Goal: Task Accomplishment & Management: Manage account settings

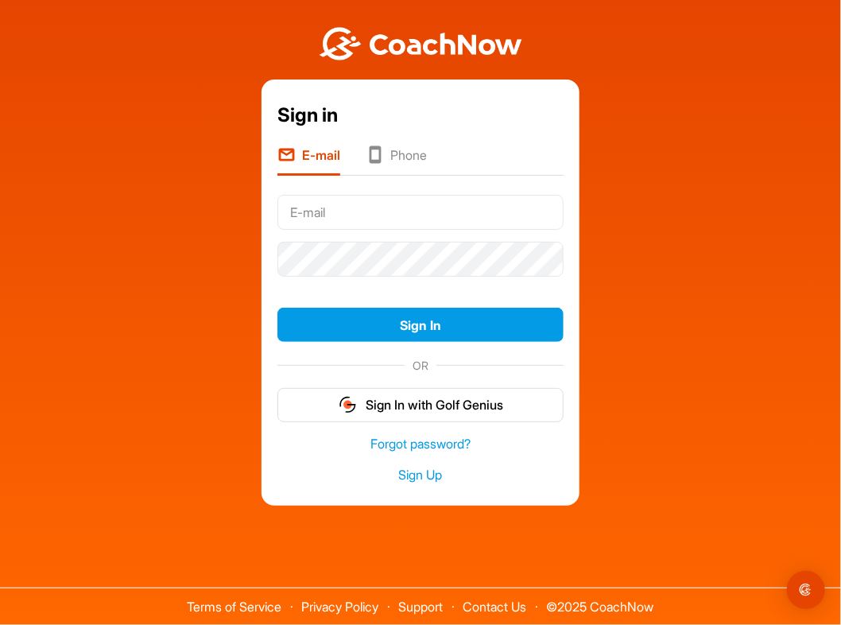
click at [388, 155] on li "Phone" at bounding box center [396, 161] width 61 height 30
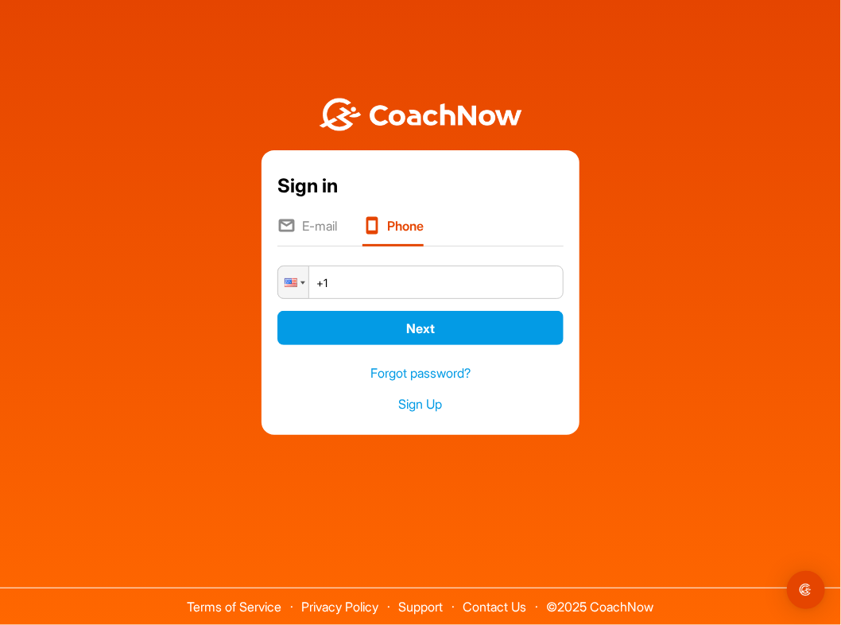
click at [306, 233] on li "E-mail" at bounding box center [308, 231] width 60 height 30
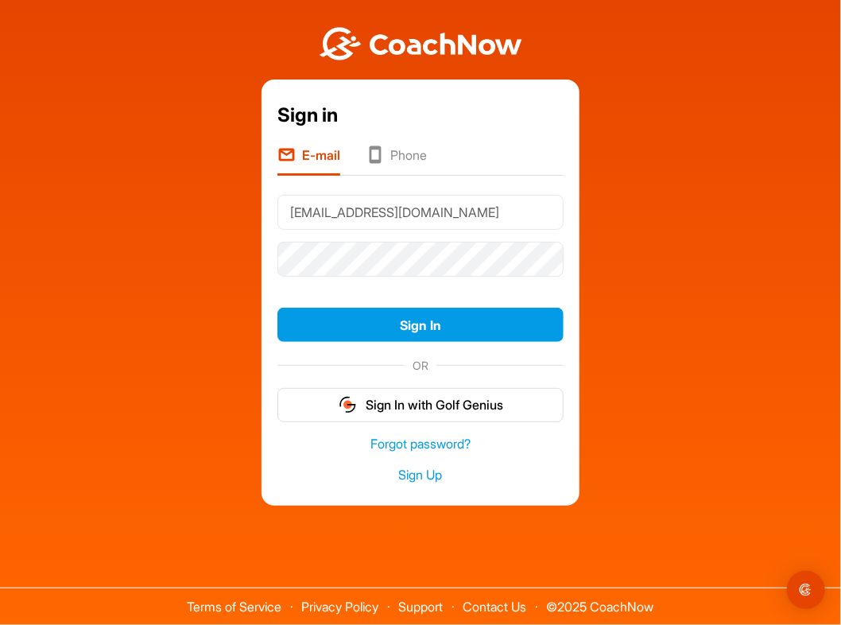
type input "[EMAIL_ADDRESS][DOMAIN_NAME]"
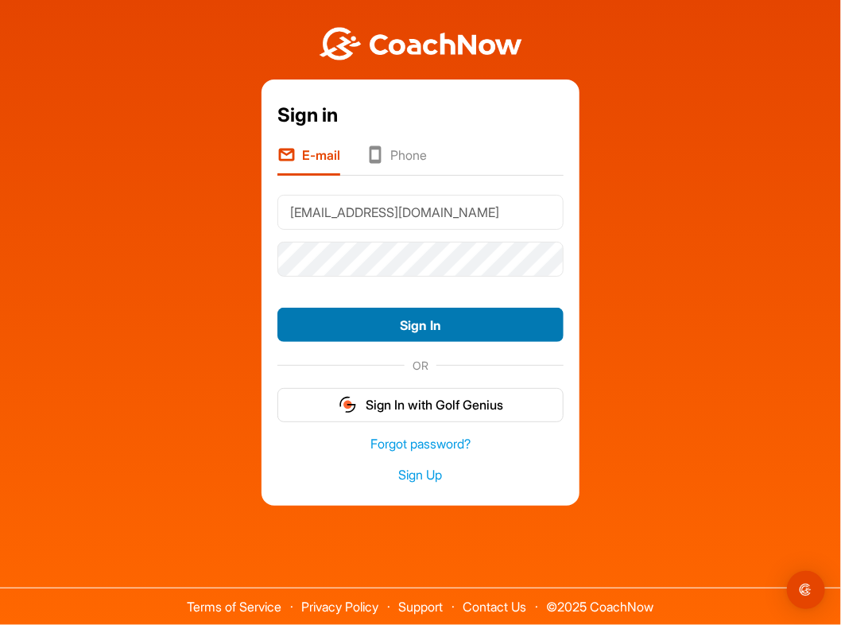
click at [375, 330] on button "Sign In" at bounding box center [421, 325] width 286 height 34
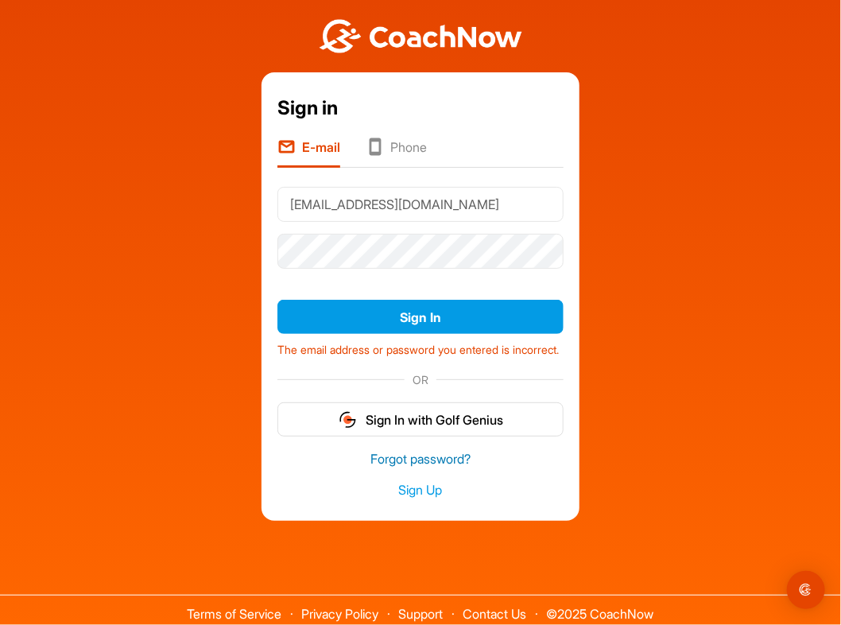
click at [414, 468] on link "Forgot password?" at bounding box center [421, 459] width 286 height 18
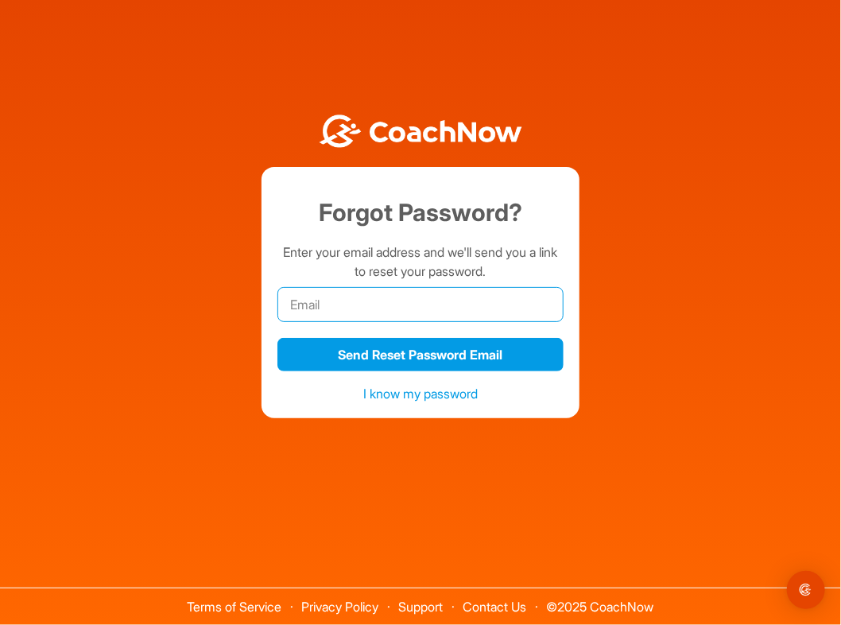
click at [375, 297] on input "email" at bounding box center [421, 304] width 286 height 35
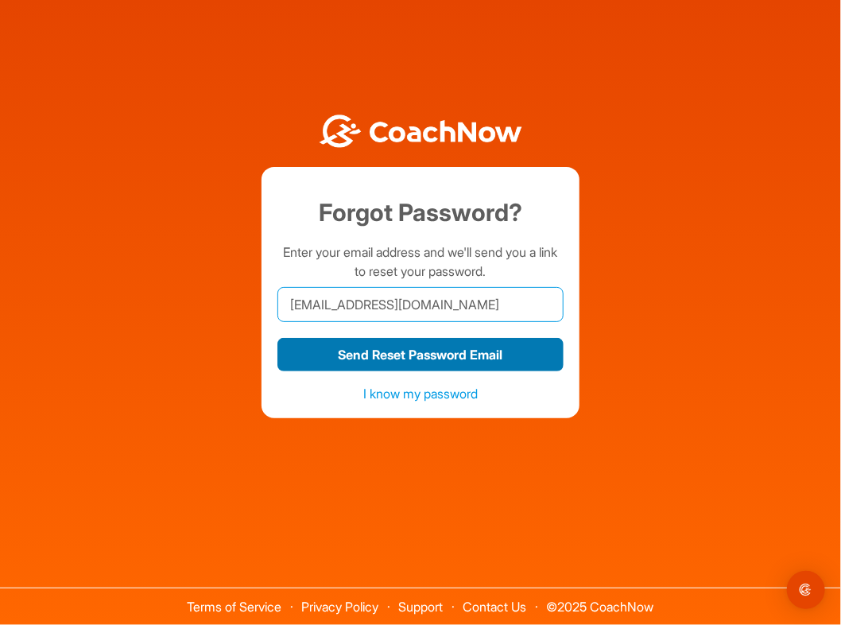
type input "[EMAIL_ADDRESS][DOMAIN_NAME]"
click at [413, 369] on button "Send Reset Password Email" at bounding box center [421, 355] width 286 height 34
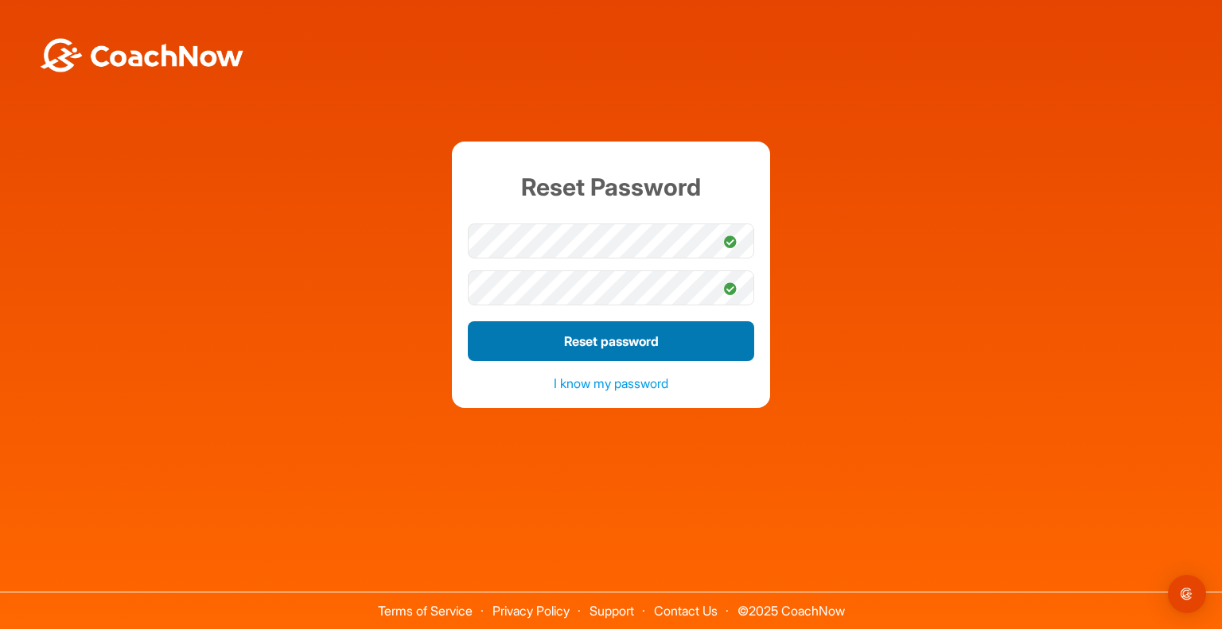
click at [527, 336] on button "Reset password" at bounding box center [611, 341] width 286 height 40
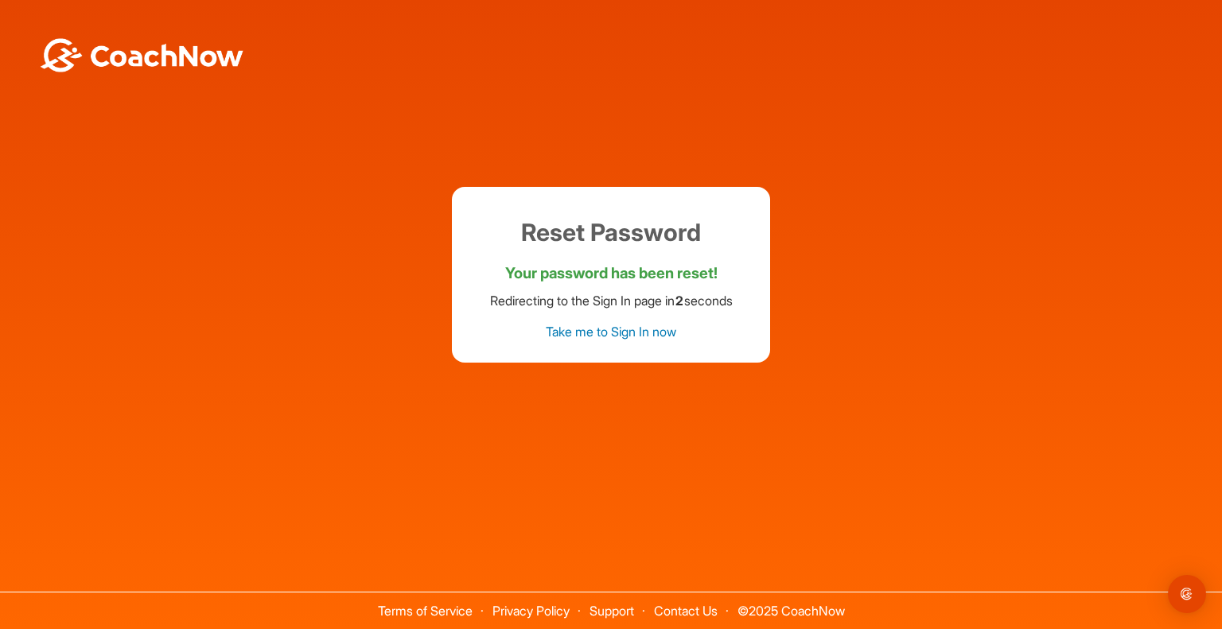
click at [639, 329] on link "Take me to Sign In now" at bounding box center [611, 332] width 130 height 16
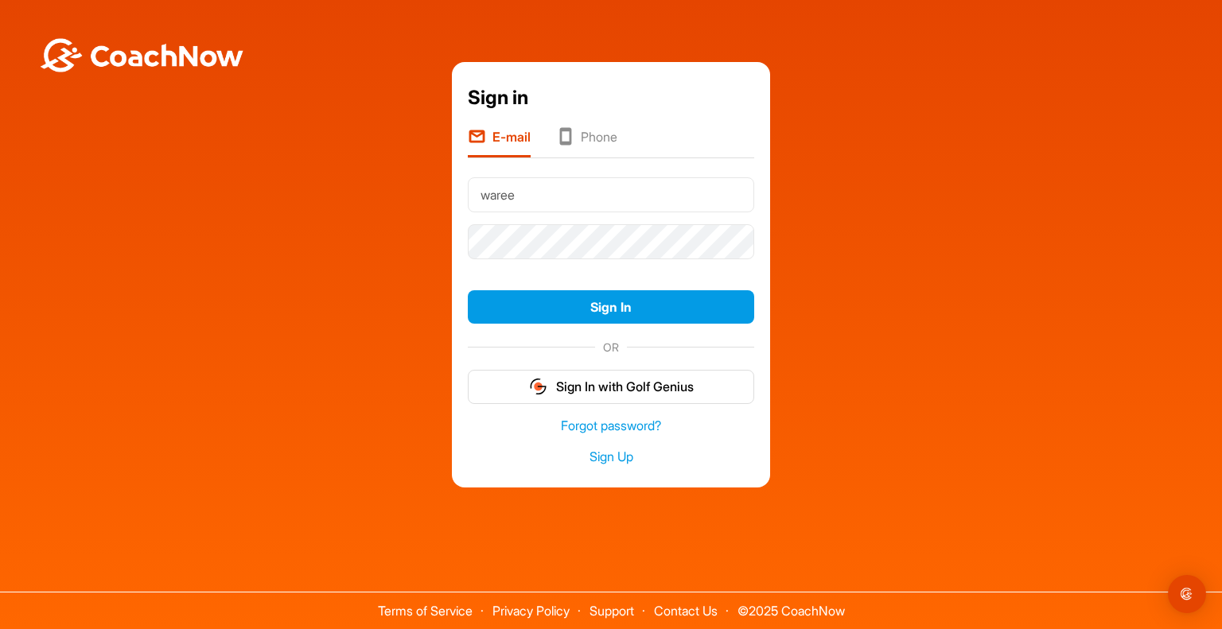
type input "[EMAIL_ADDRESS][DOMAIN_NAME]"
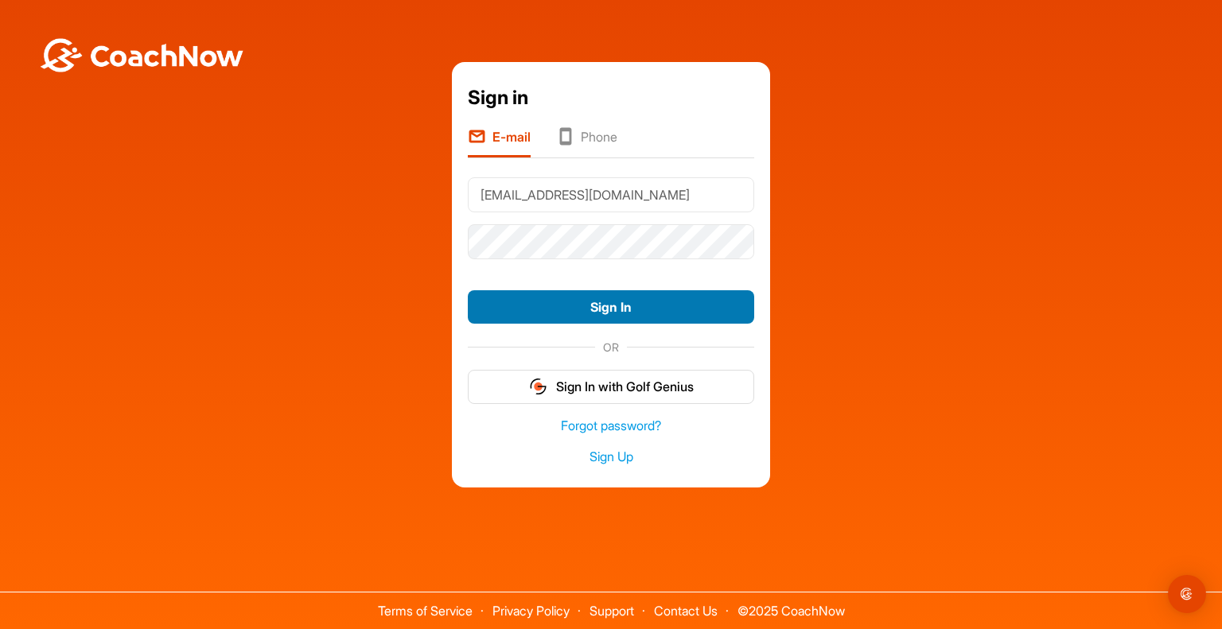
click at [566, 317] on button "Sign In" at bounding box center [611, 307] width 286 height 34
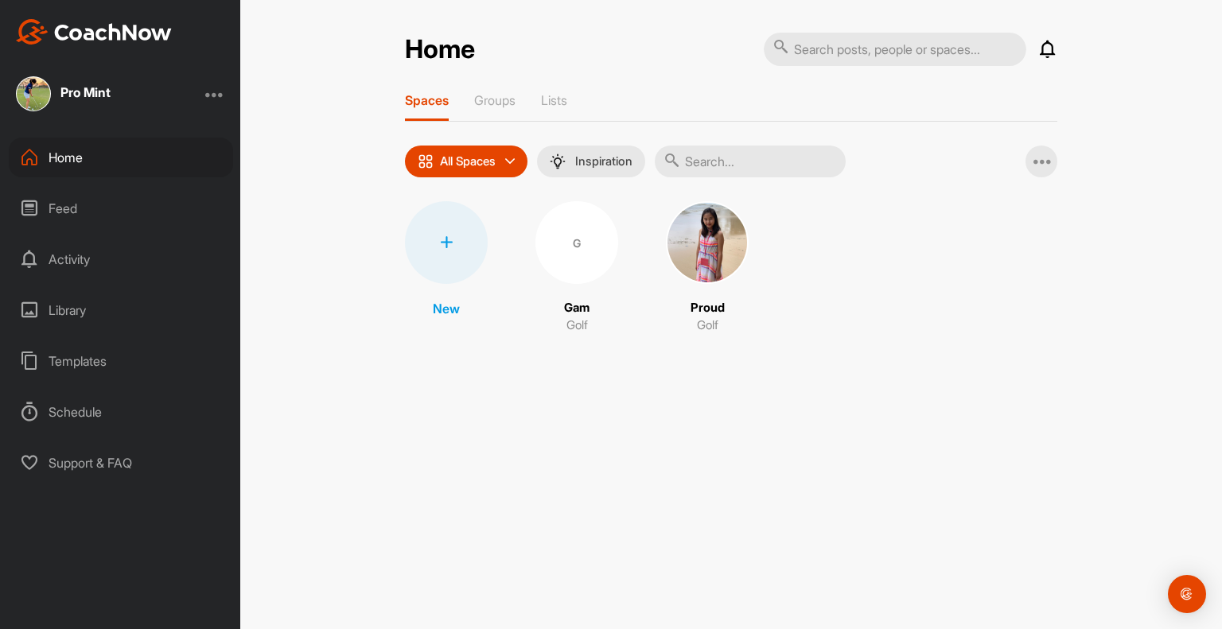
click at [134, 365] on div "Templates" at bounding box center [121, 361] width 224 height 40
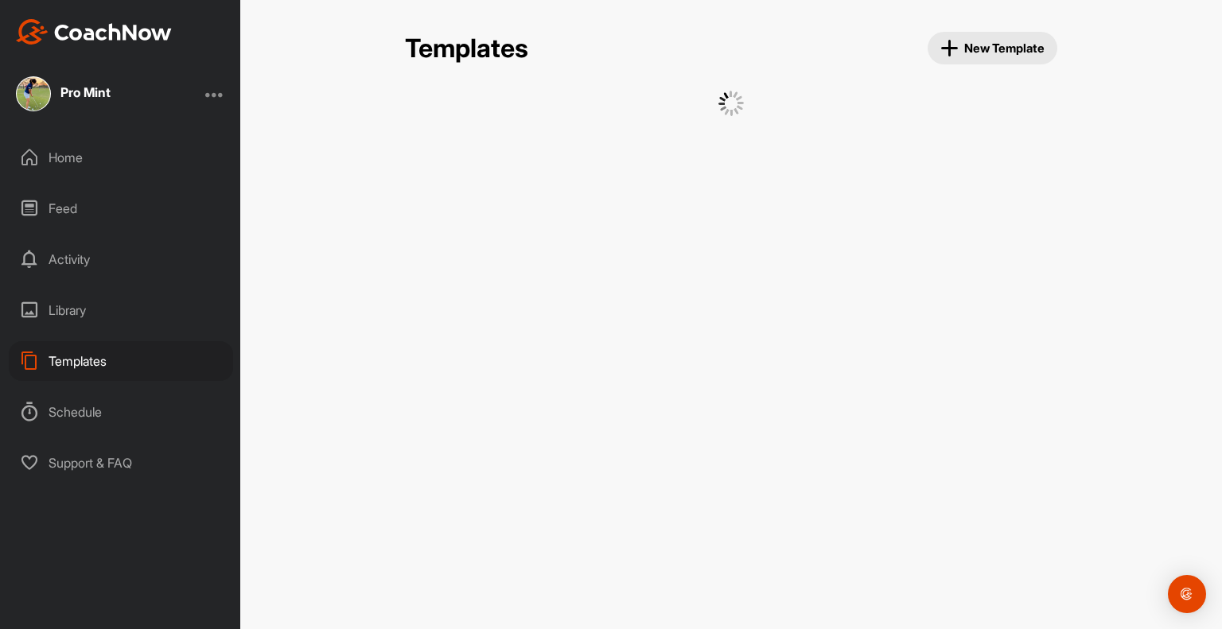
click at [133, 402] on div "Schedule" at bounding box center [121, 412] width 224 height 40
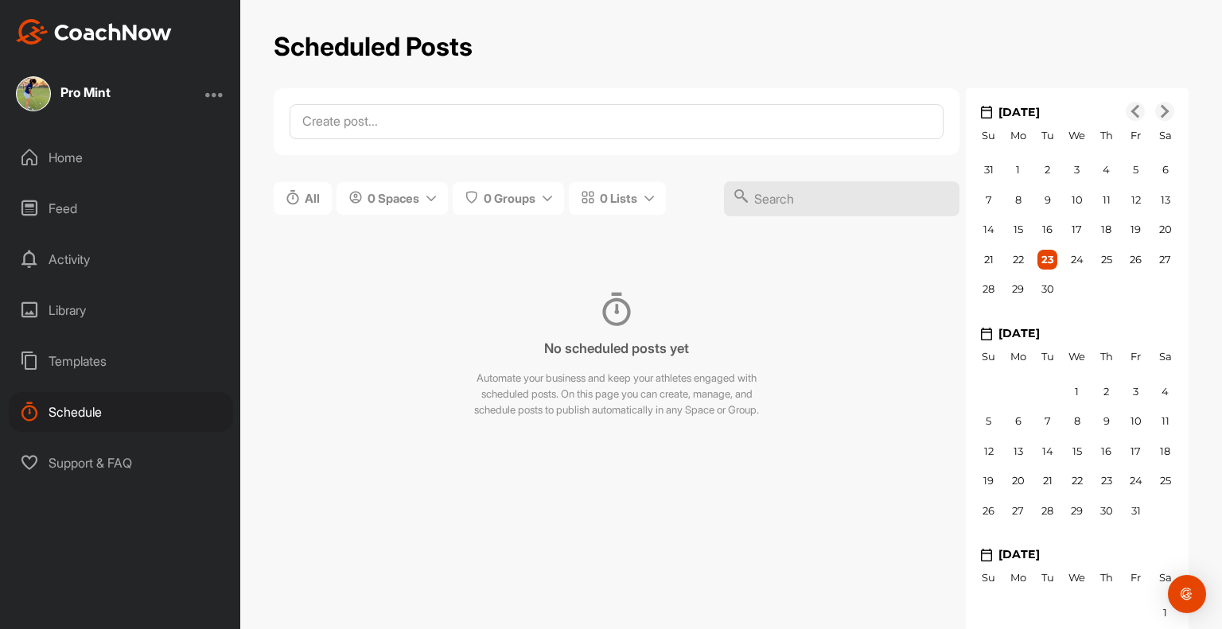
click at [135, 364] on div "Templates" at bounding box center [121, 361] width 224 height 40
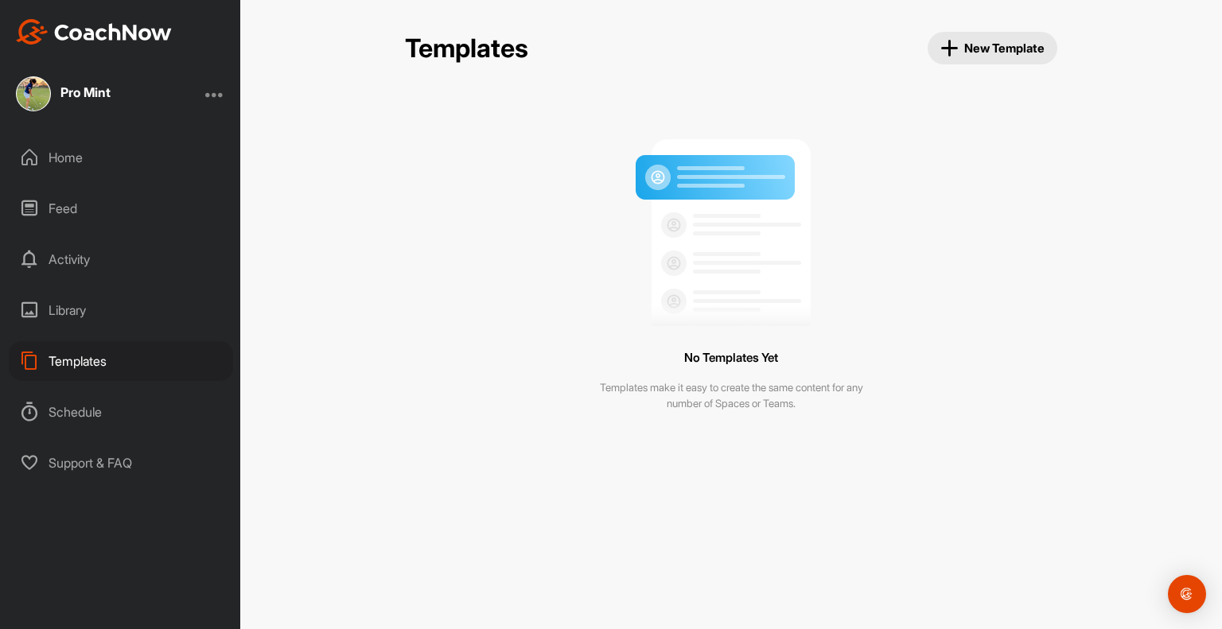
click at [115, 87] on div "Pro Mint" at bounding box center [120, 93] width 240 height 35
click at [88, 86] on div "Pro Mint" at bounding box center [85, 92] width 50 height 13
click at [71, 165] on div "Home" at bounding box center [121, 158] width 224 height 40
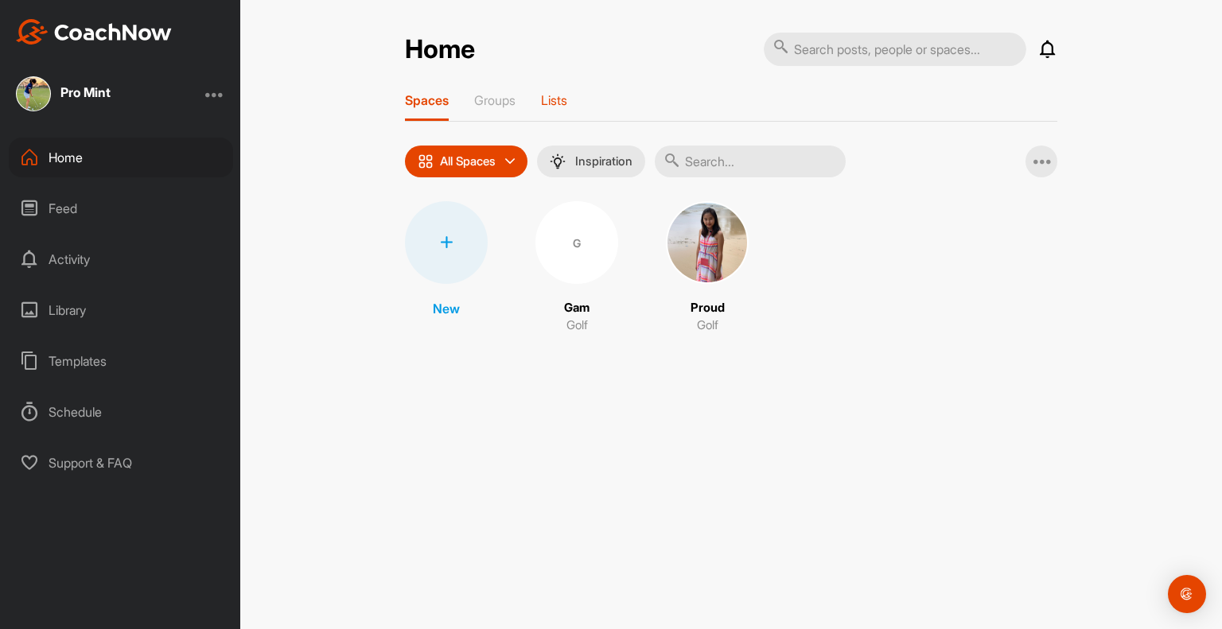
click at [562, 104] on p "Lists" at bounding box center [554, 100] width 26 height 16
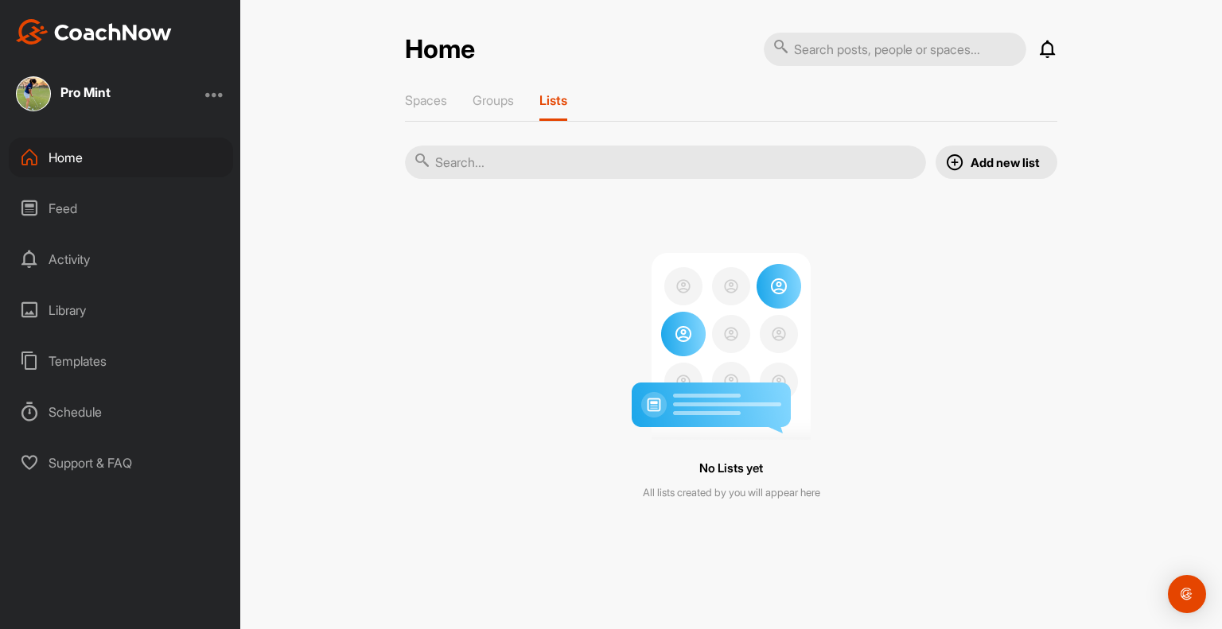
click at [498, 90] on div "Home Notifications Invitations No Notifications View All Spaces Groups Lists Ad…" at bounding box center [731, 284] width 652 height 504
click at [494, 94] on p "Groups" at bounding box center [492, 100] width 41 height 16
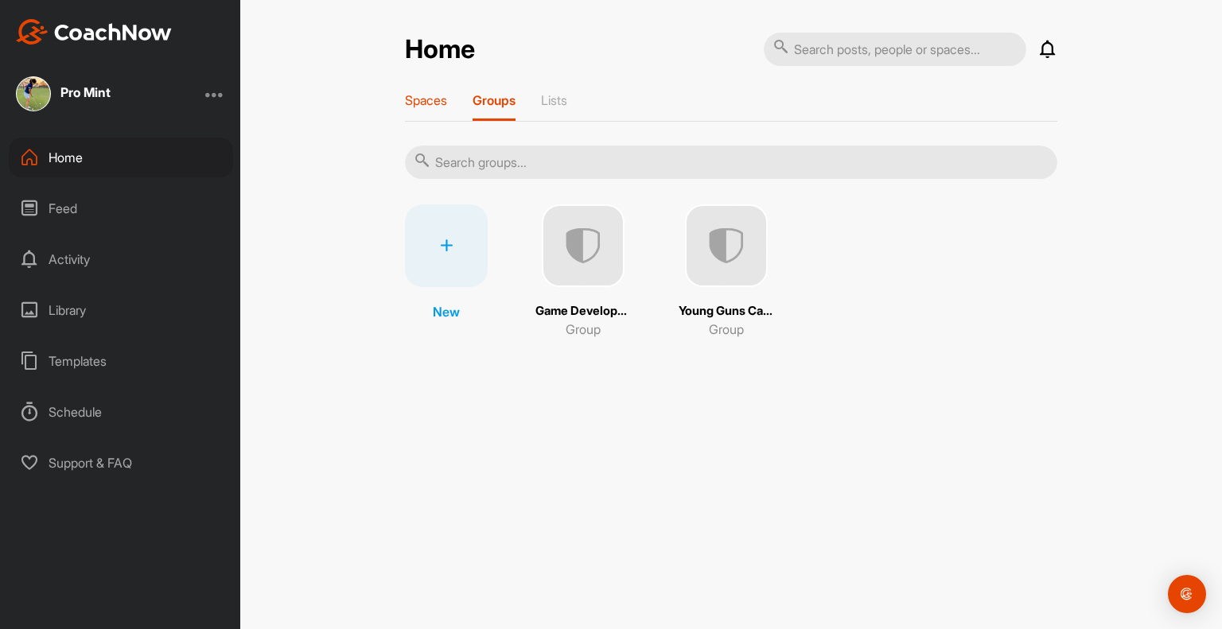
click at [439, 105] on p "Spaces" at bounding box center [426, 100] width 42 height 16
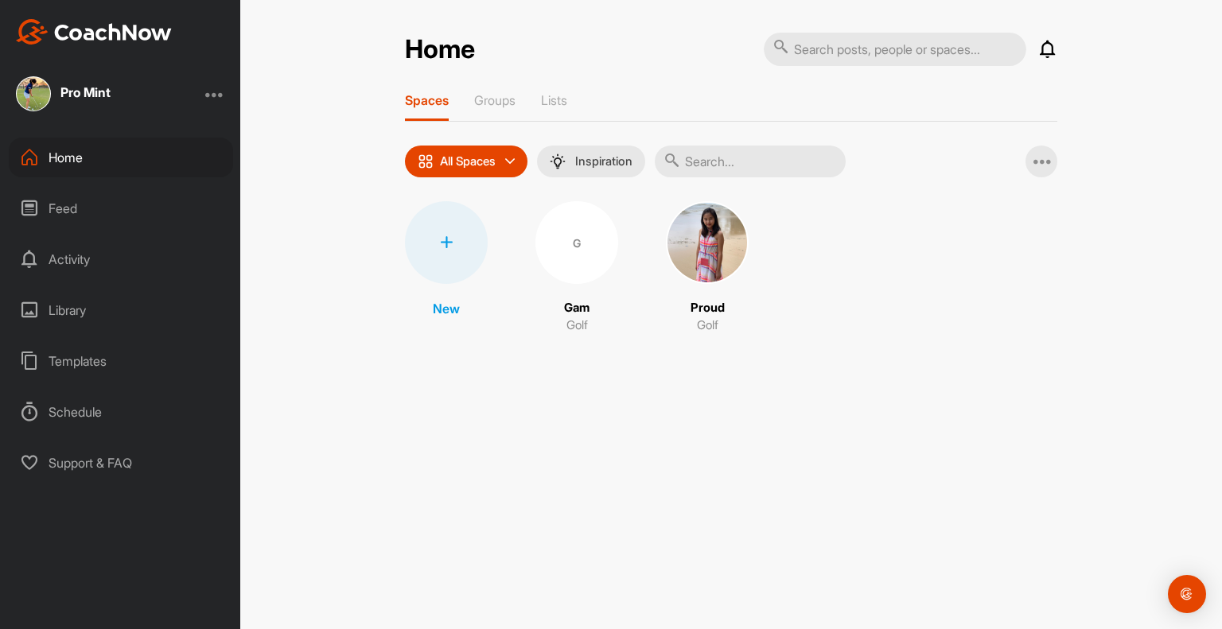
click at [80, 203] on div "Feed" at bounding box center [121, 209] width 224 height 40
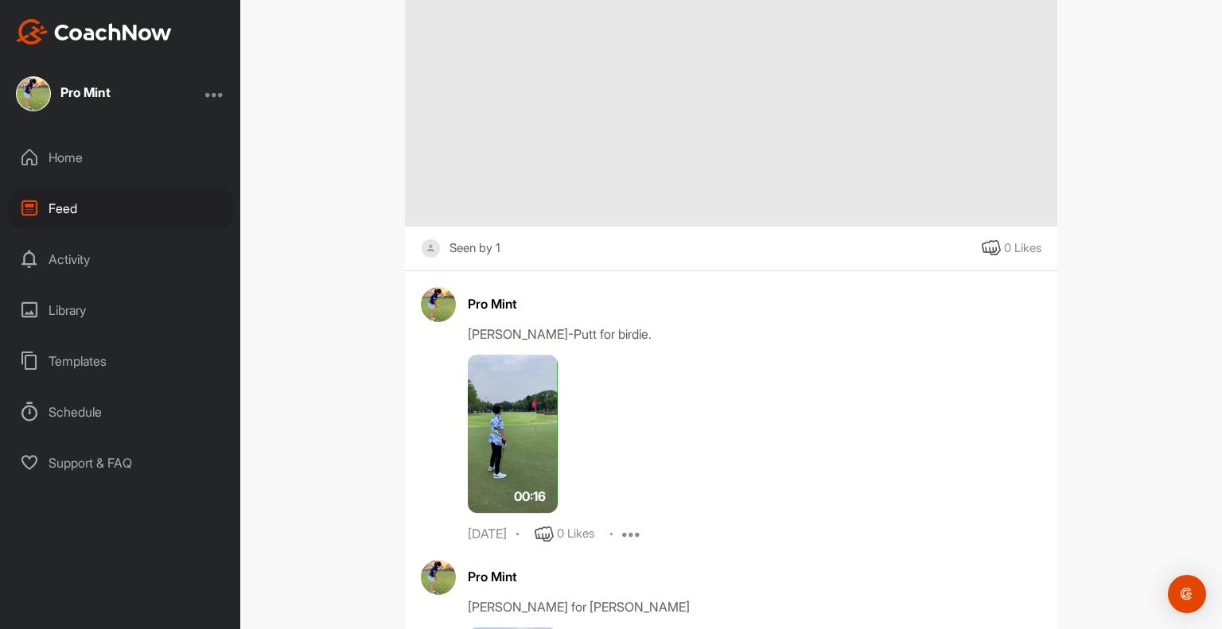
scroll to position [954, 0]
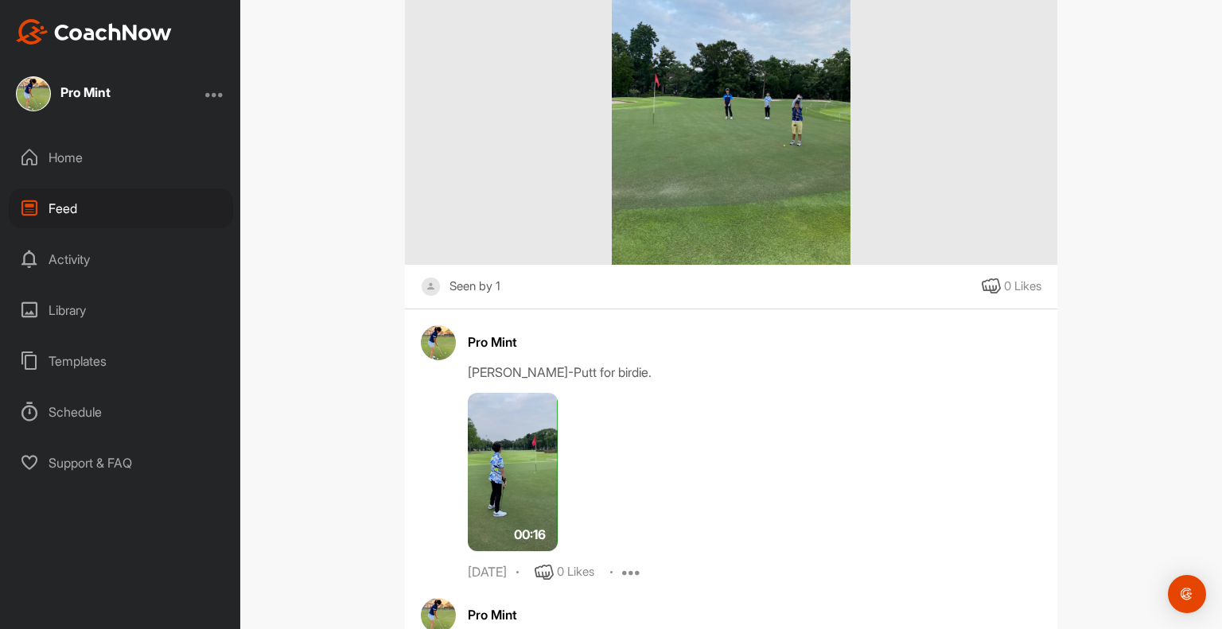
click at [128, 315] on div "Library" at bounding box center [121, 310] width 224 height 40
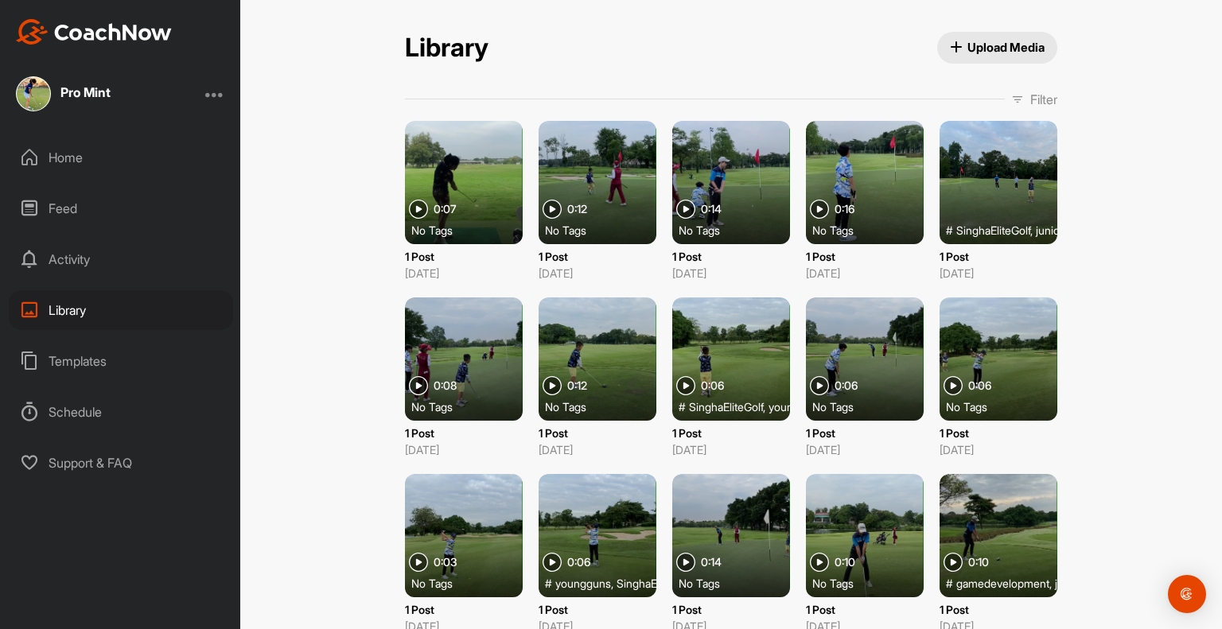
click at [127, 408] on div "Schedule" at bounding box center [121, 412] width 224 height 40
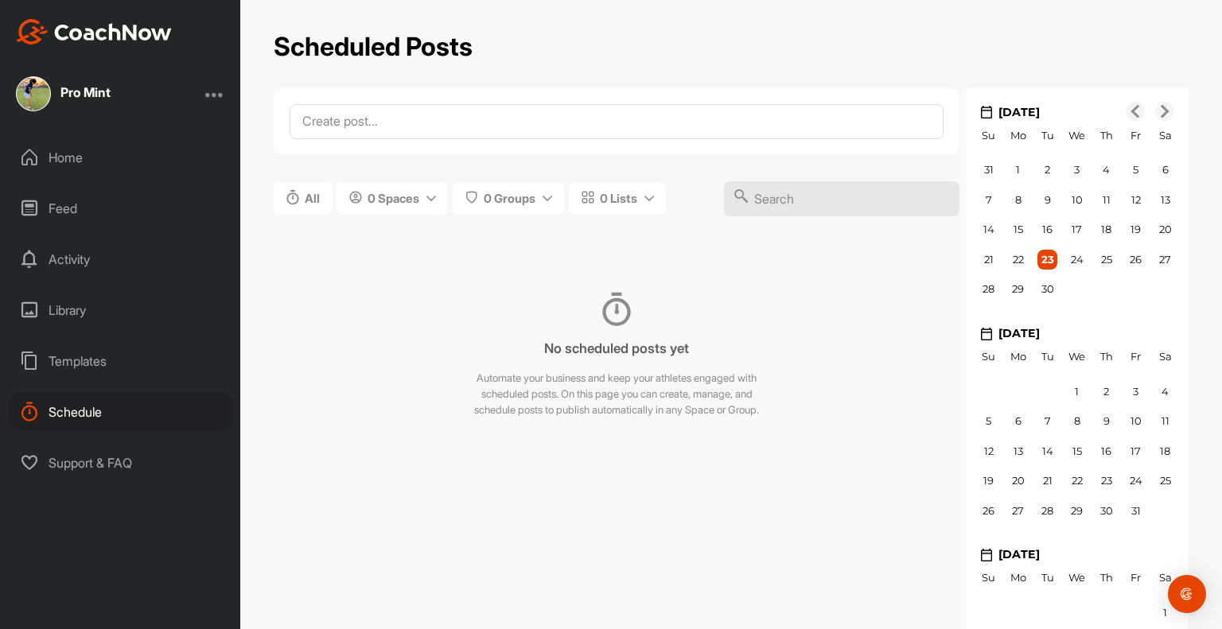
click at [166, 155] on div "Home" at bounding box center [121, 158] width 224 height 40
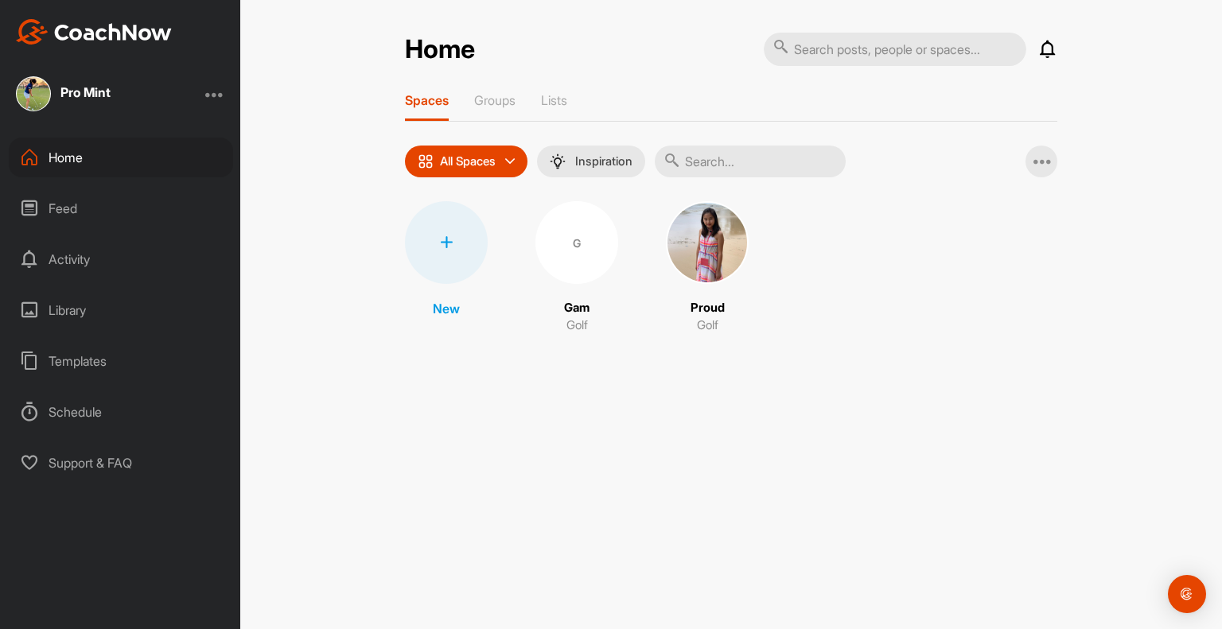
click at [124, 98] on div "Pro Mint" at bounding box center [120, 93] width 240 height 35
click at [99, 93] on div "Pro Mint" at bounding box center [85, 92] width 50 height 13
click at [71, 216] on div "Feed" at bounding box center [121, 209] width 224 height 40
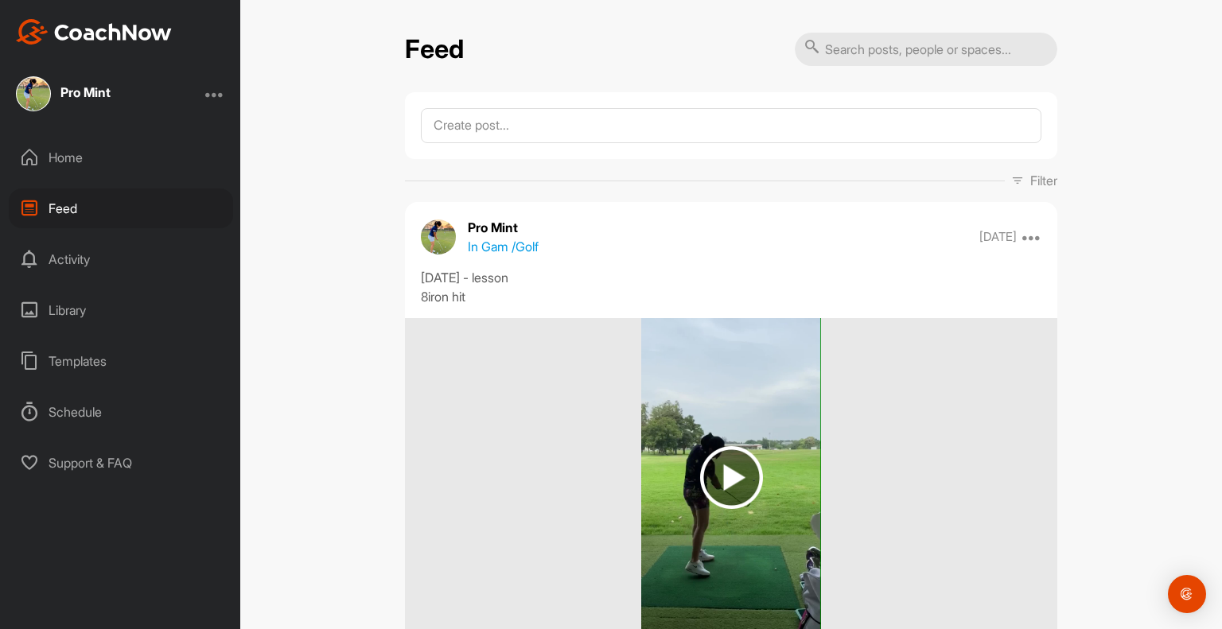
click at [92, 270] on div "Activity" at bounding box center [121, 259] width 224 height 40
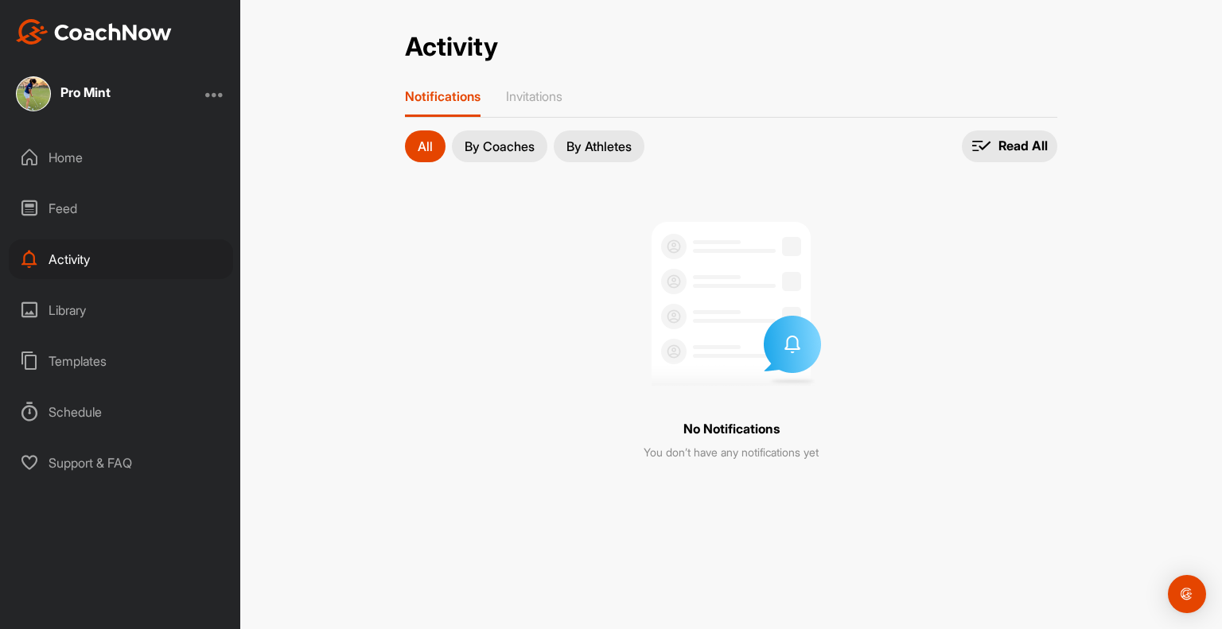
click at [81, 238] on div "Home Feed Activity Library Templates Schedule Support & FAQ" at bounding box center [120, 310] width 240 height 345
click at [84, 207] on div "Feed" at bounding box center [121, 209] width 224 height 40
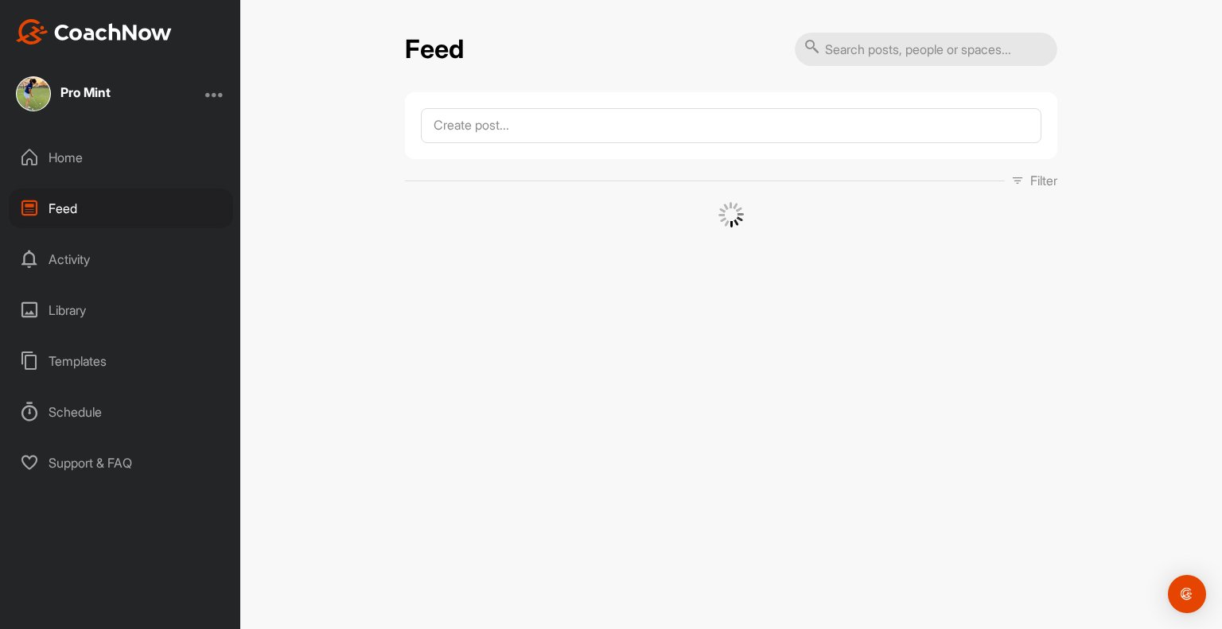
click at [85, 162] on div "Home" at bounding box center [121, 158] width 224 height 40
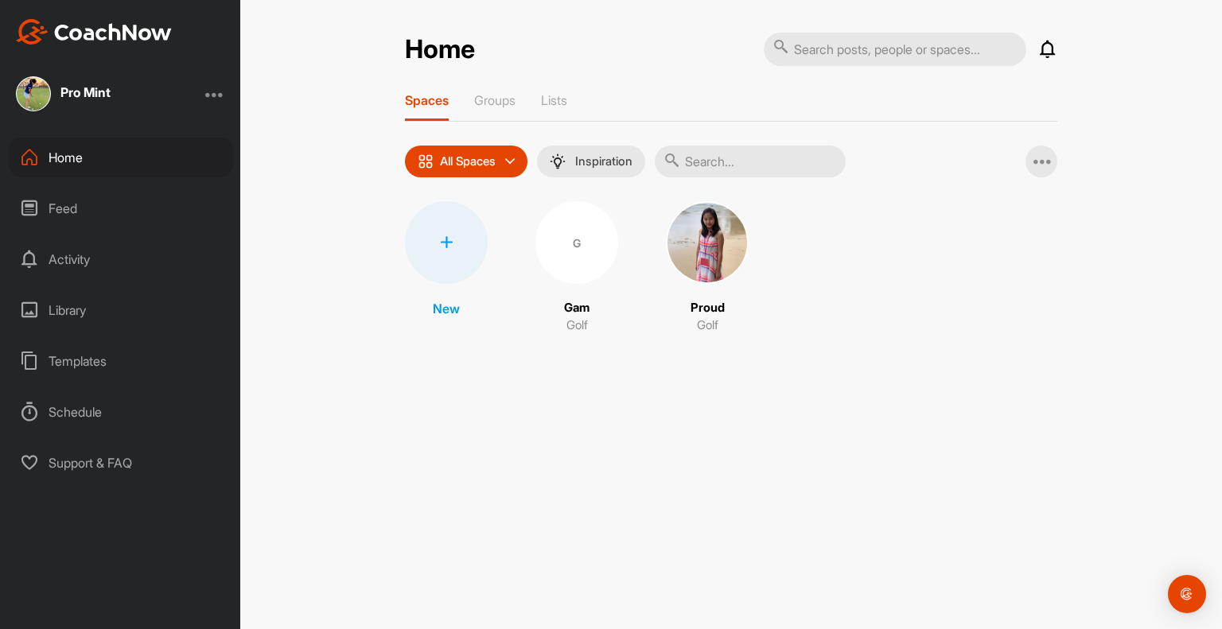
click at [437, 223] on div at bounding box center [446, 242] width 83 height 83
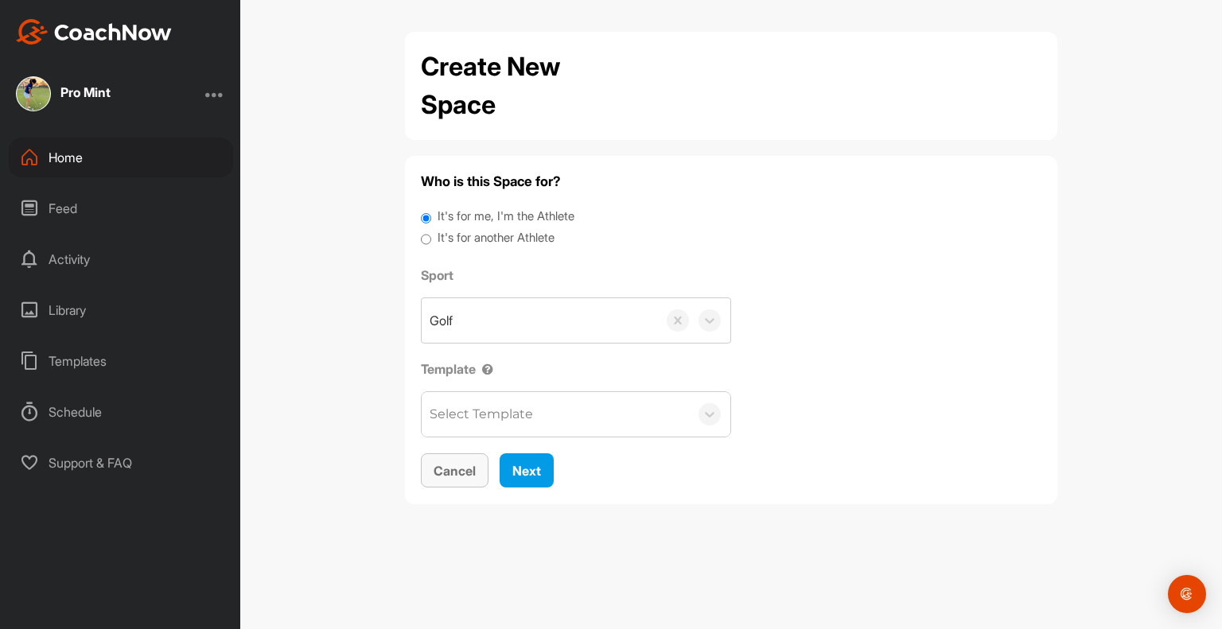
click at [461, 463] on span "Cancel" at bounding box center [454, 471] width 42 height 16
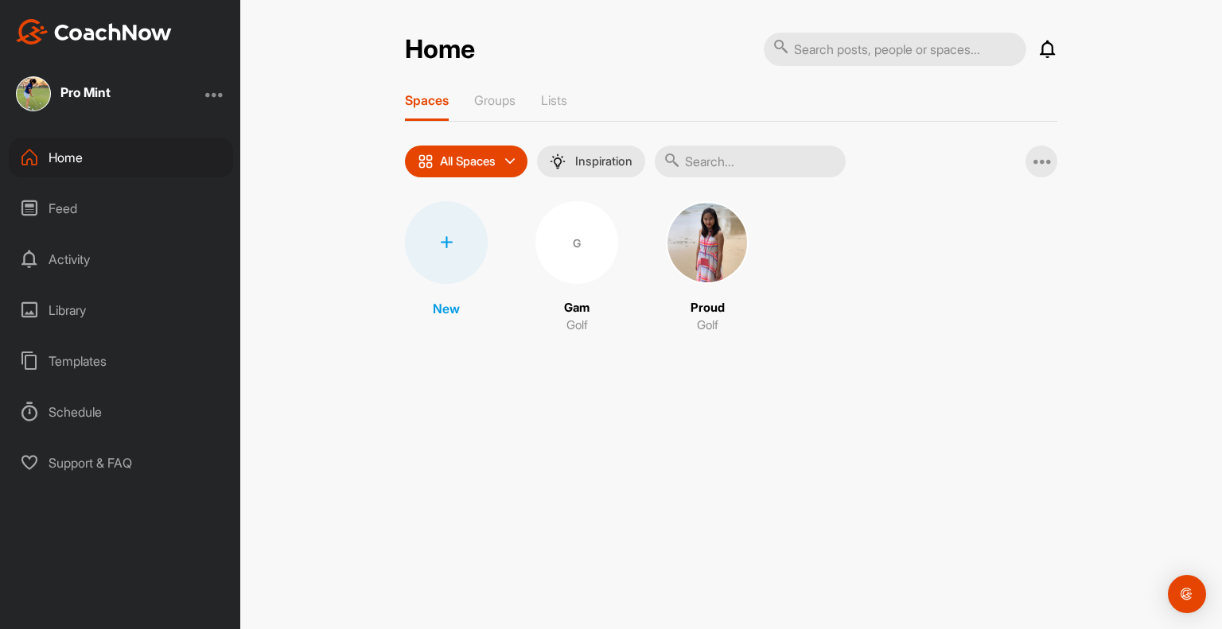
click at [130, 191] on div "Feed" at bounding box center [121, 209] width 224 height 40
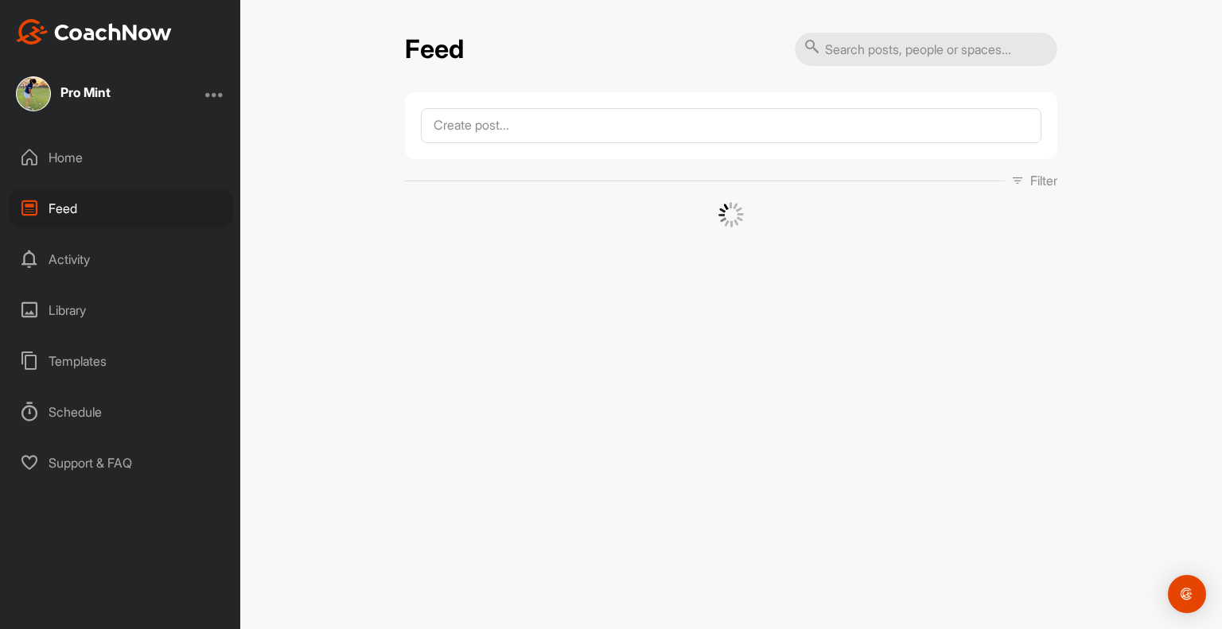
click at [224, 102] on div "Pro Mint" at bounding box center [120, 93] width 240 height 35
click at [223, 95] on div at bounding box center [214, 93] width 19 height 19
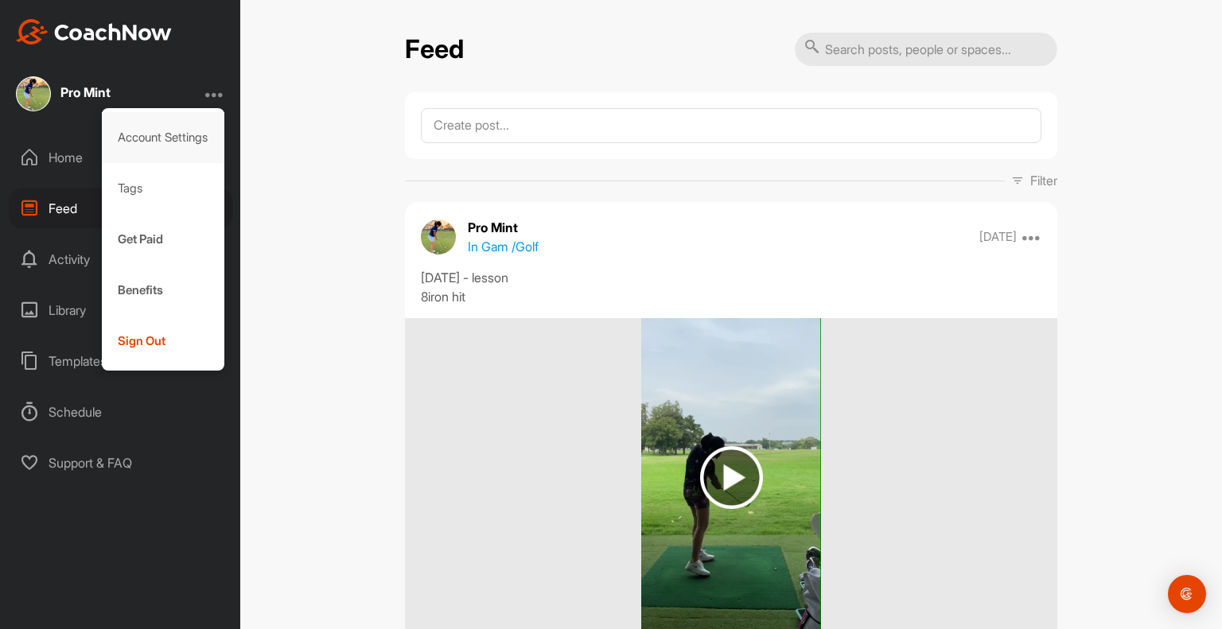
click at [185, 142] on div "Account Settings" at bounding box center [163, 137] width 123 height 51
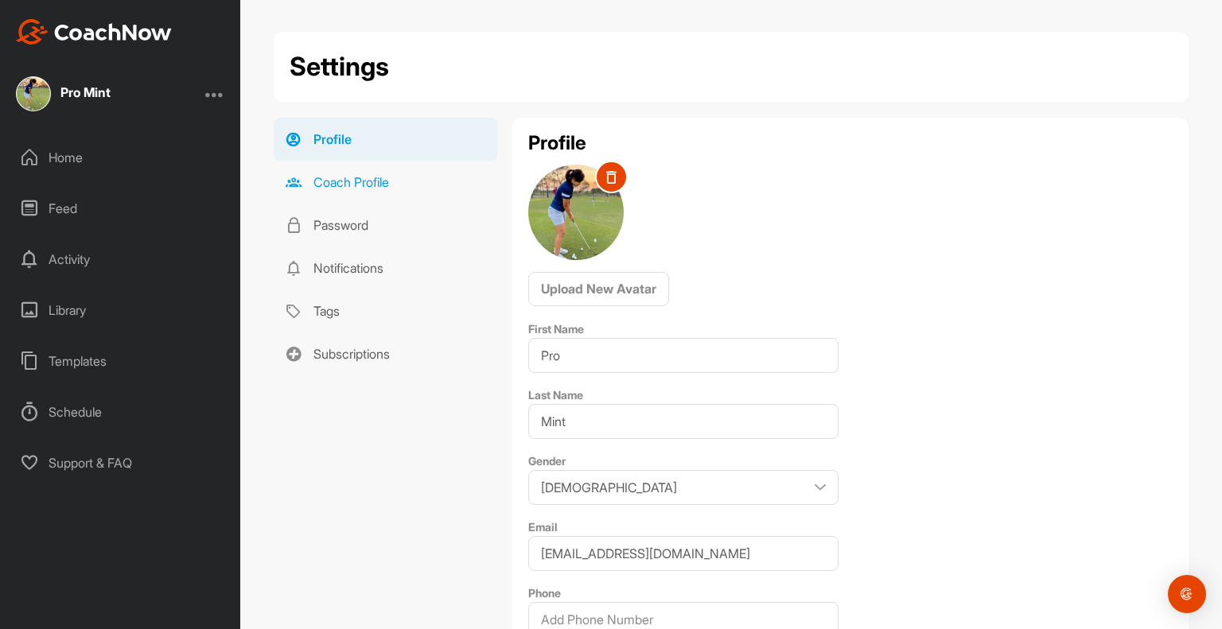
click at [407, 184] on link "Coach Profile" at bounding box center [385, 182] width 223 height 43
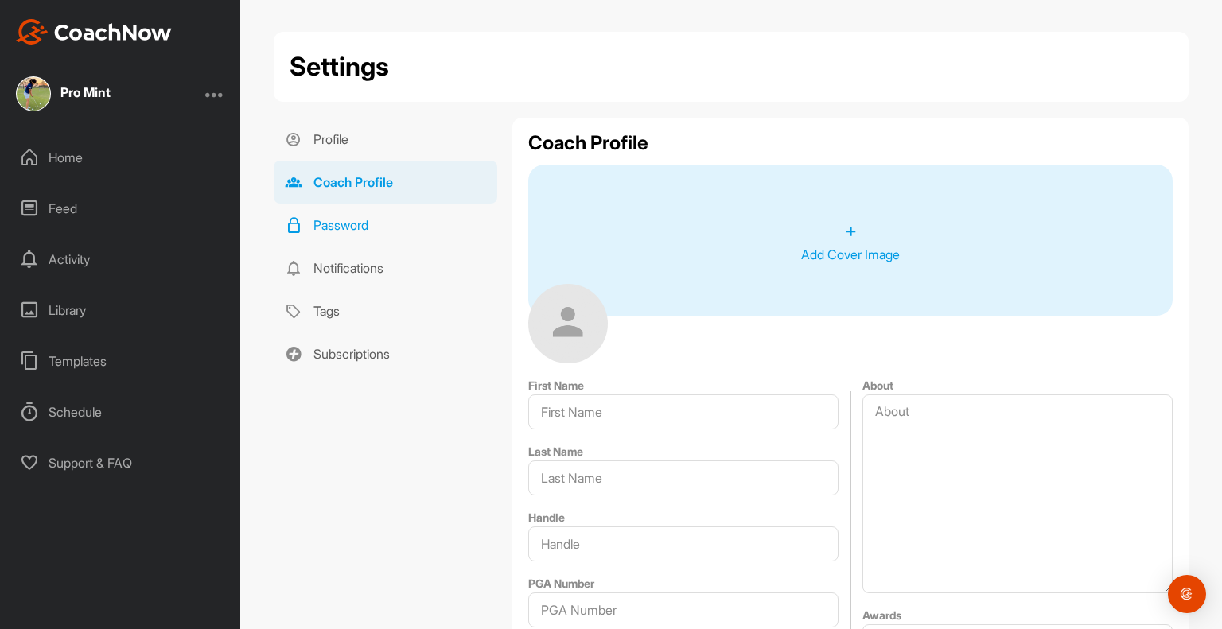
type input "Pro"
type input "Mint"
click at [394, 228] on link "Password" at bounding box center [385, 225] width 223 height 43
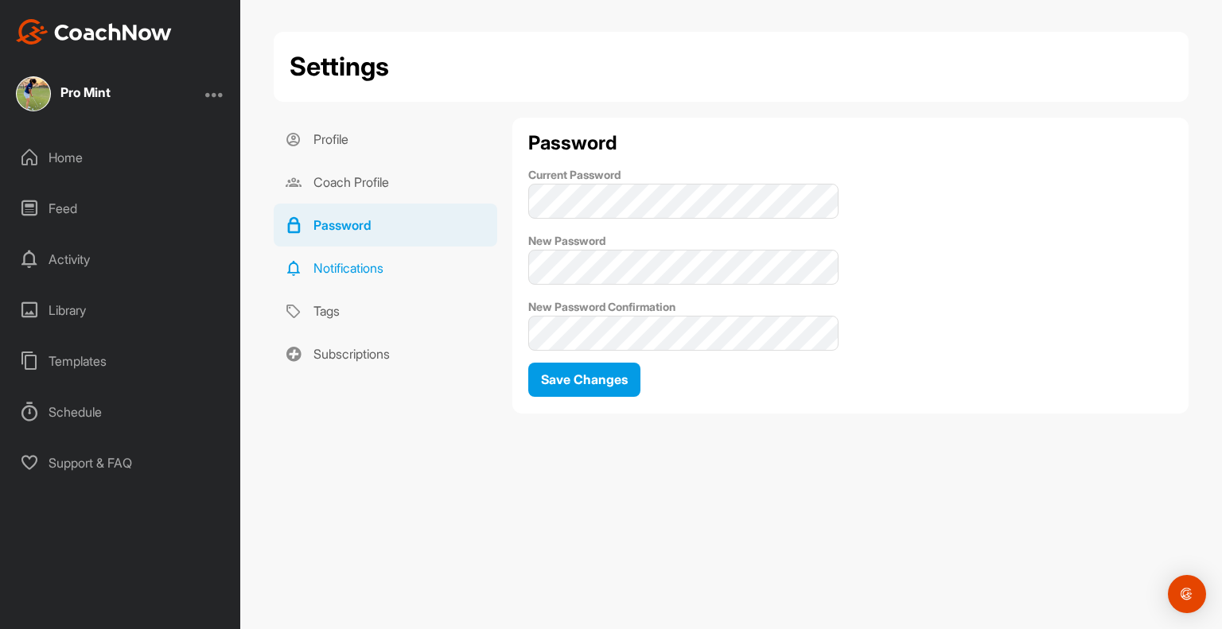
click at [387, 258] on link "Notifications" at bounding box center [385, 268] width 223 height 43
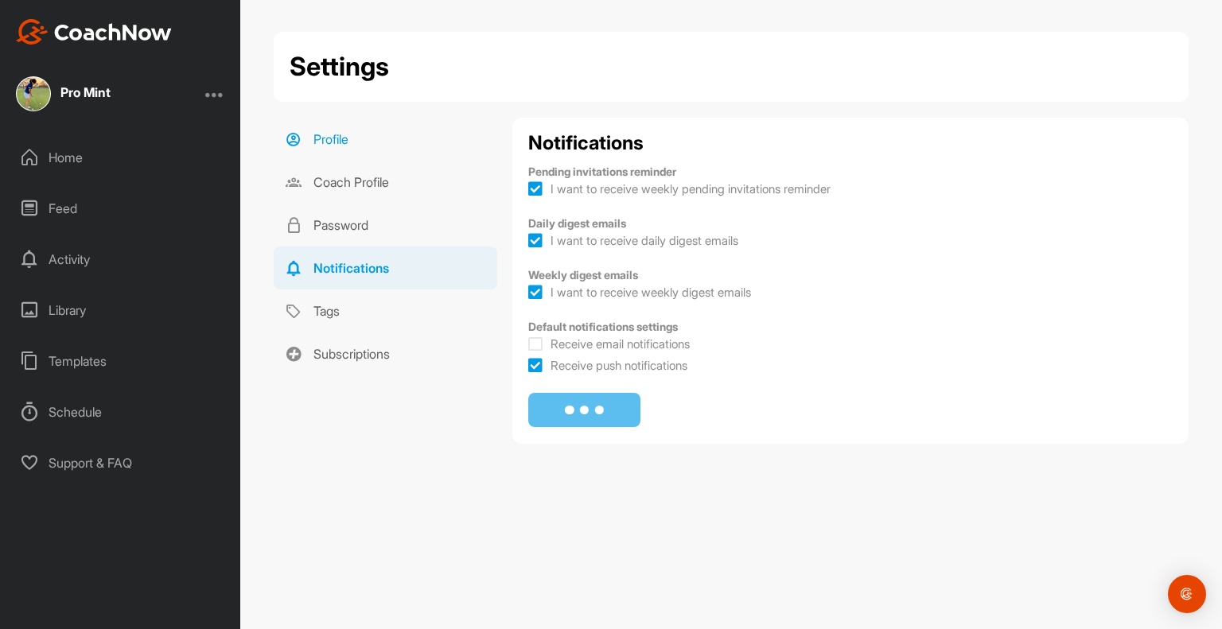
checkbox input "true"
click at [345, 154] on link "Profile" at bounding box center [385, 139] width 223 height 43
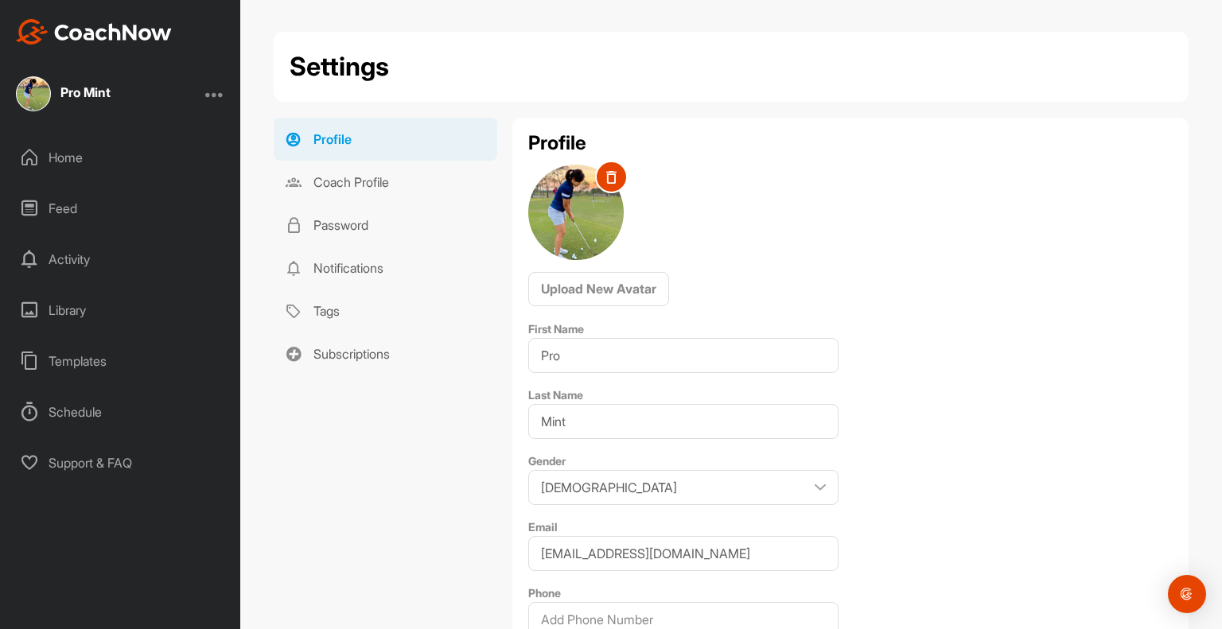
click at [105, 86] on div "Pro Mint" at bounding box center [85, 92] width 50 height 13
click at [106, 93] on div "Pro Mint" at bounding box center [85, 92] width 50 height 13
click at [64, 97] on div "Pro Mint" at bounding box center [85, 92] width 50 height 13
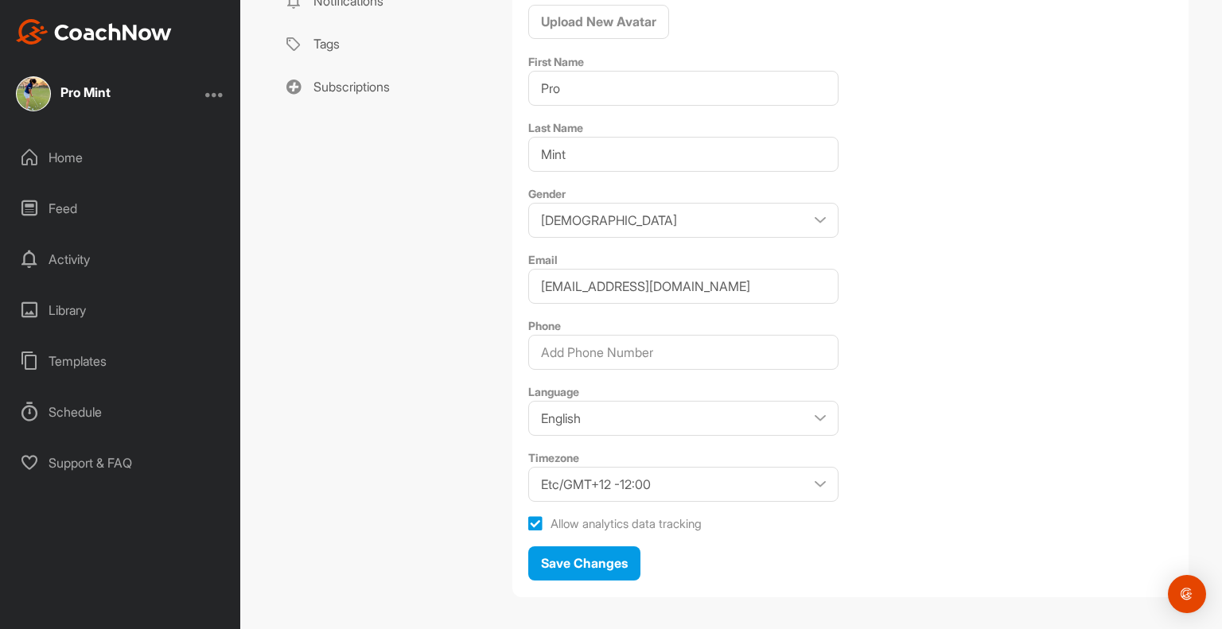
scroll to position [283, 0]
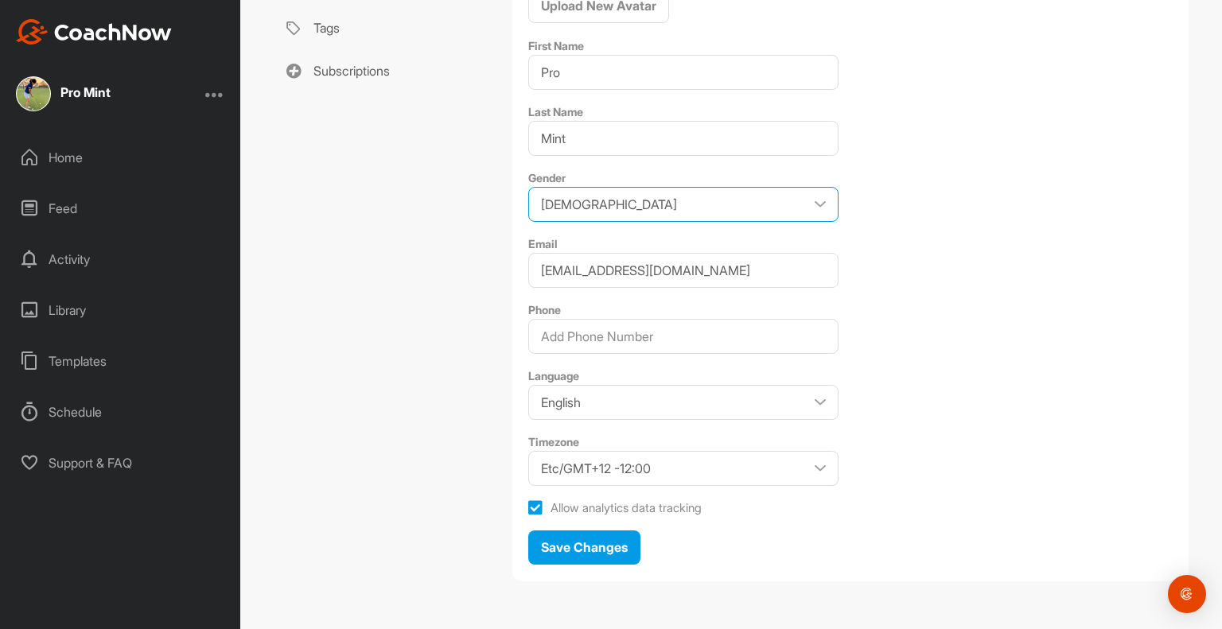
click at [712, 200] on select "Male Female" at bounding box center [683, 204] width 310 height 35
select select "Female"
click at [528, 187] on select "Male Female" at bounding box center [683, 204] width 310 height 35
click at [675, 338] on input "Phone" at bounding box center [683, 336] width 310 height 35
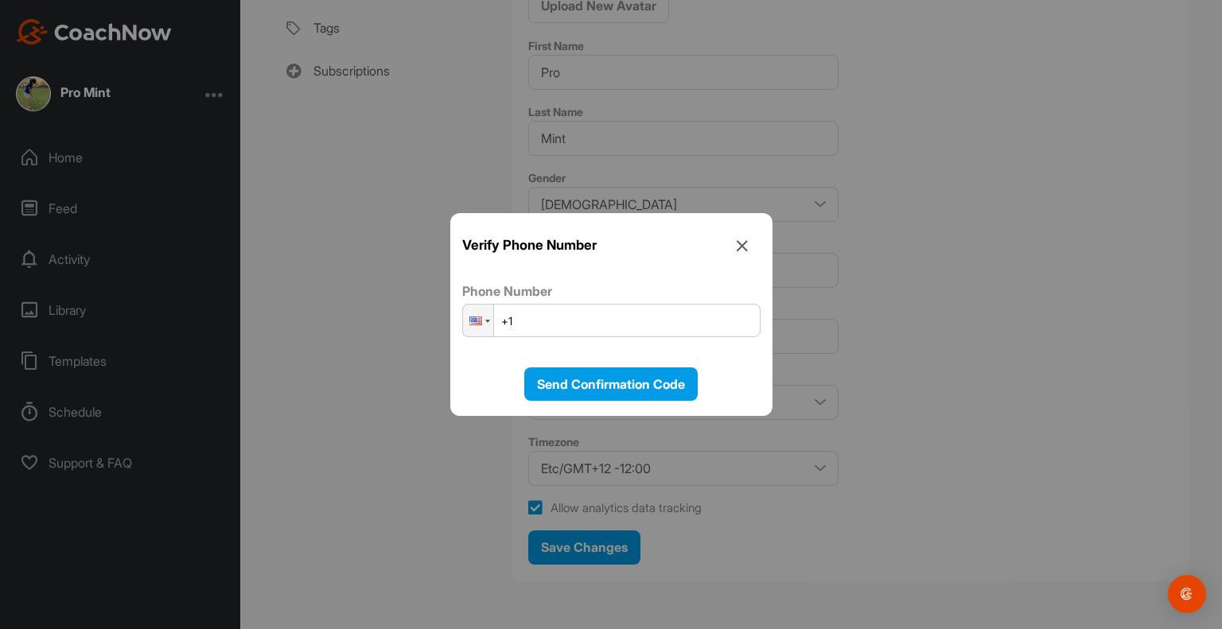
drag, startPoint x: 558, startPoint y: 328, endPoint x: 490, endPoint y: 294, distance: 76.1
click at [547, 323] on input "+1" at bounding box center [611, 320] width 298 height 33
click at [496, 312] on input "+1" at bounding box center [611, 320] width 298 height 33
click at [480, 318] on div at bounding box center [475, 321] width 13 height 9
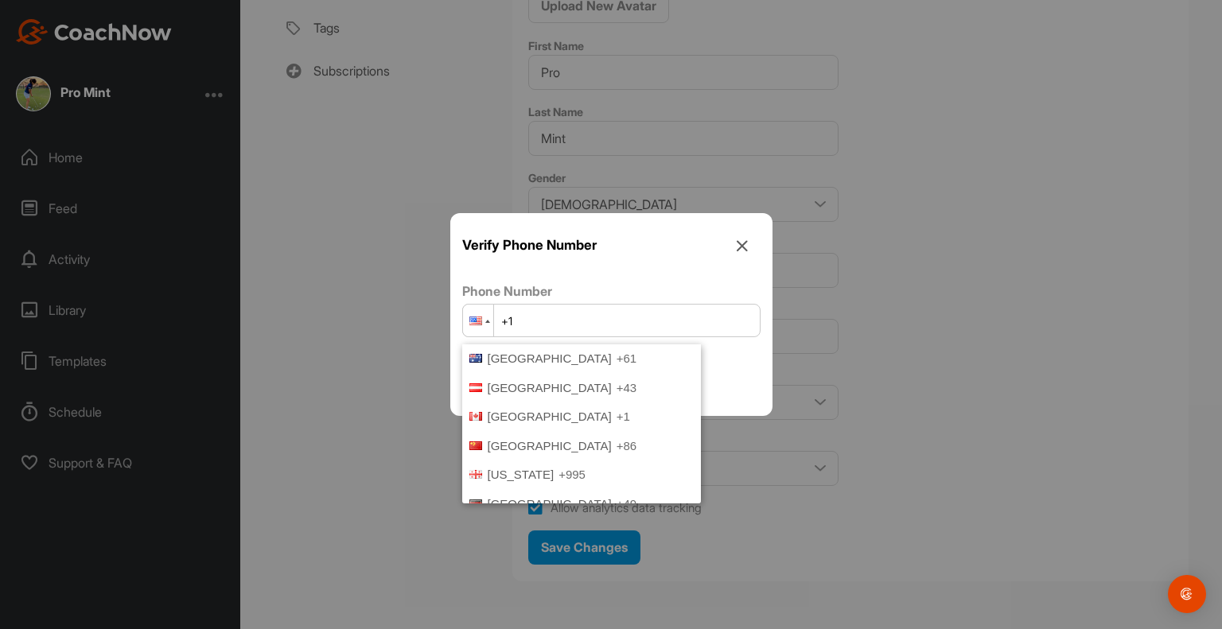
scroll to position [0, 0]
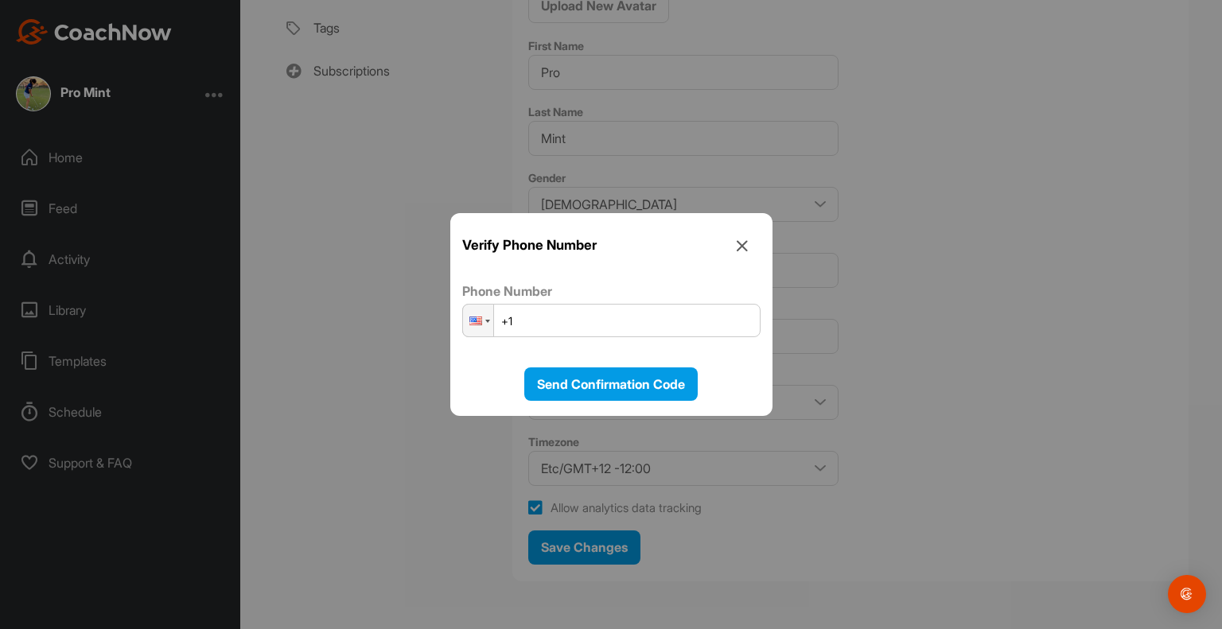
click at [531, 325] on input "+1" at bounding box center [611, 320] width 298 height 33
drag, startPoint x: 531, startPoint y: 325, endPoint x: 491, endPoint y: 313, distance: 42.3
click at [491, 313] on div "Phone +1" at bounding box center [611, 320] width 298 height 33
type input "+1"
click at [487, 314] on div at bounding box center [478, 321] width 30 height 32
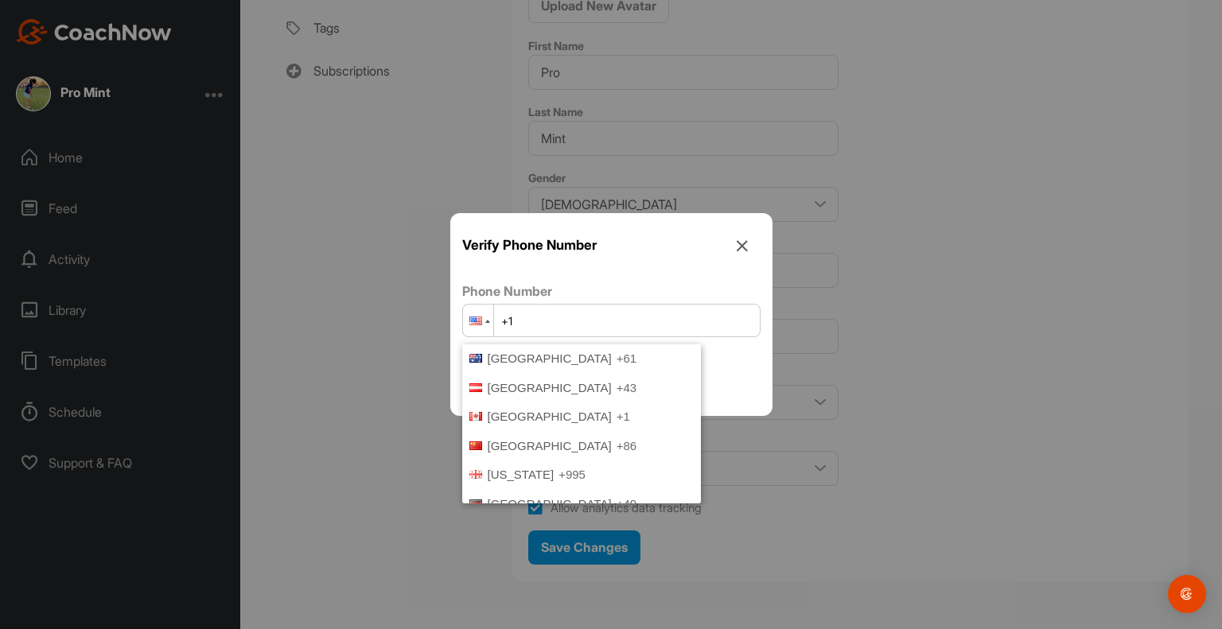
click at [474, 314] on div at bounding box center [478, 321] width 30 height 32
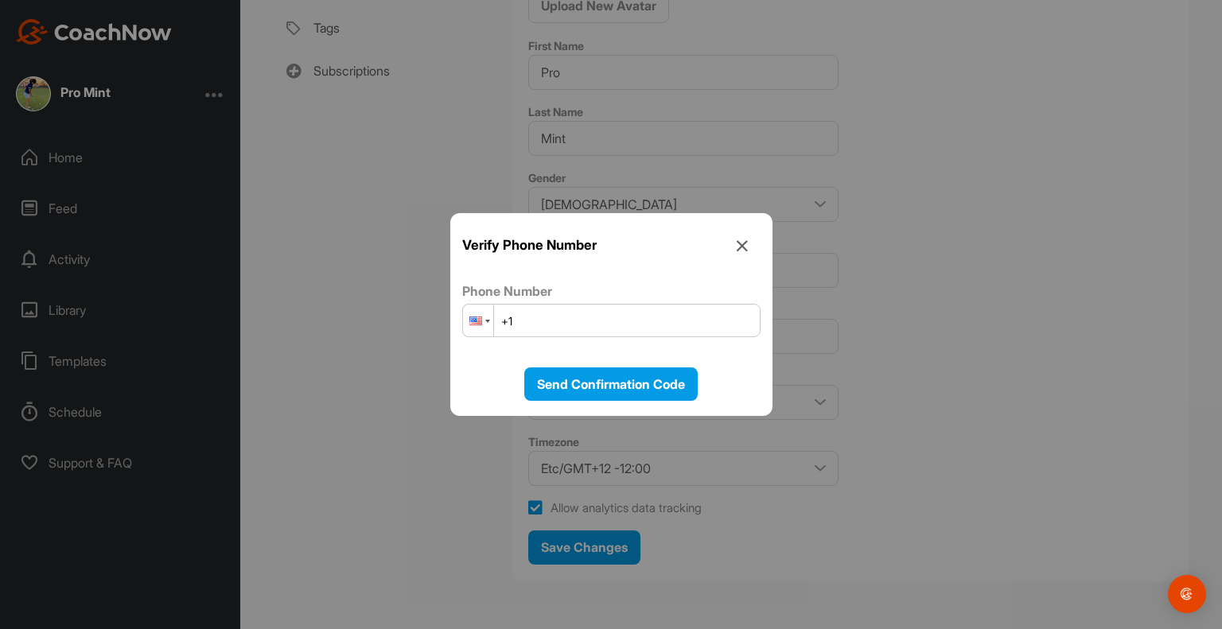
click at [477, 333] on div at bounding box center [478, 321] width 30 height 32
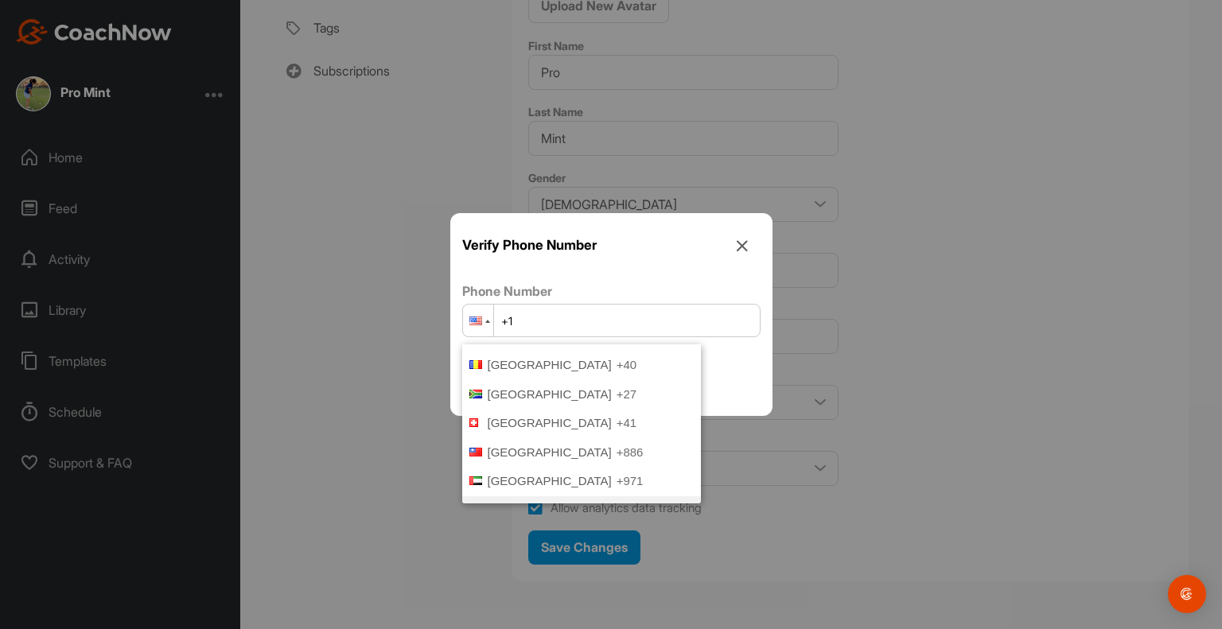
scroll to position [334, 0]
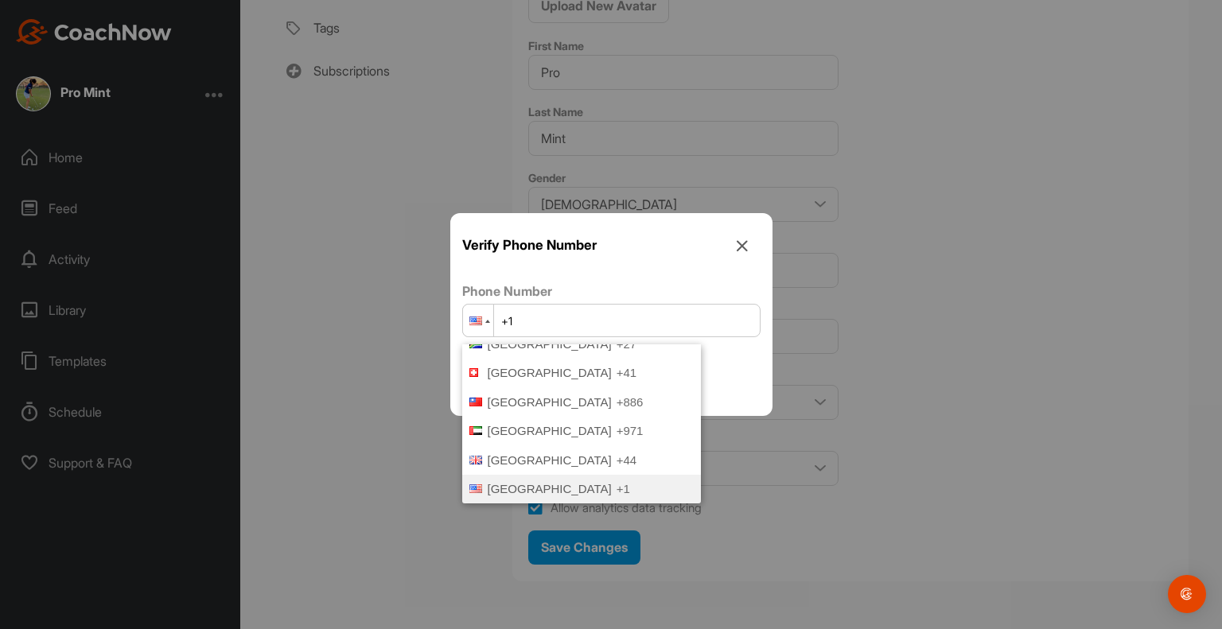
click at [740, 254] on icon at bounding box center [743, 246] width 36 height 36
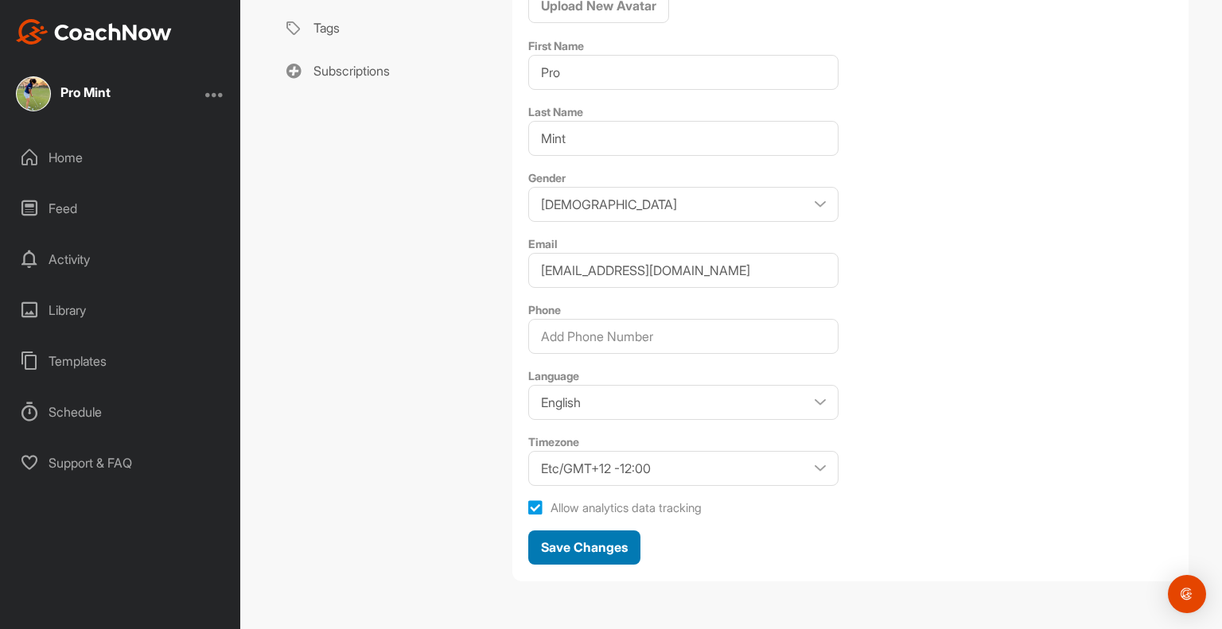
click at [544, 538] on div "Save Changes" at bounding box center [584, 547] width 87 height 19
click at [132, 138] on div "Home" at bounding box center [121, 158] width 224 height 40
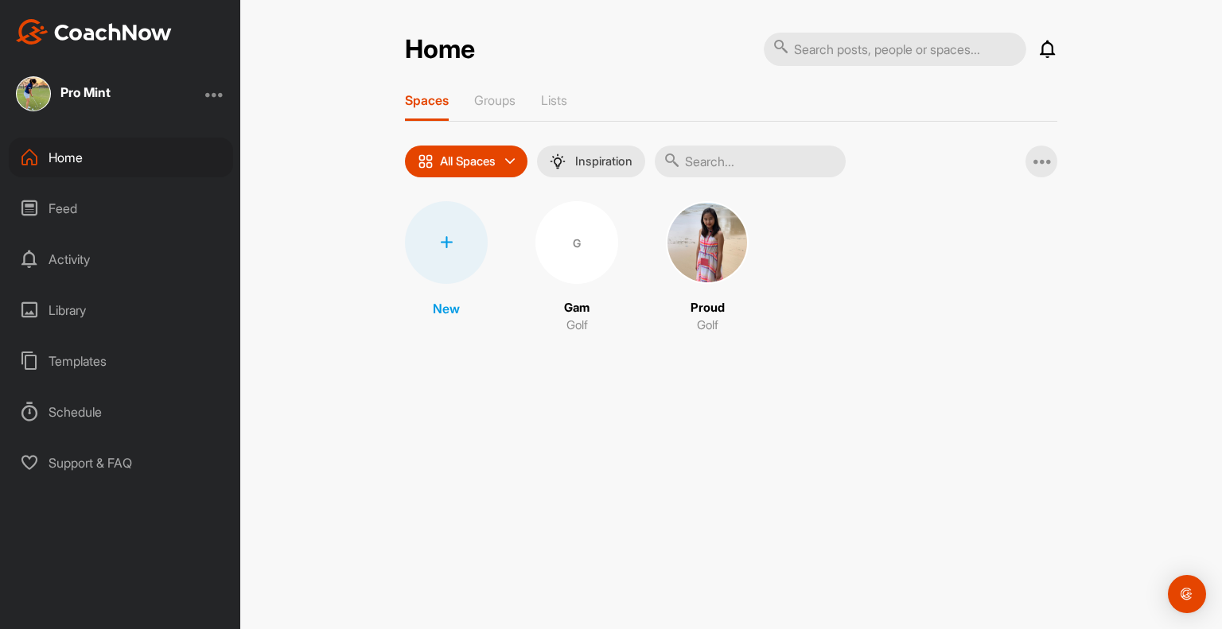
click at [674, 234] on img at bounding box center [707, 242] width 83 height 83
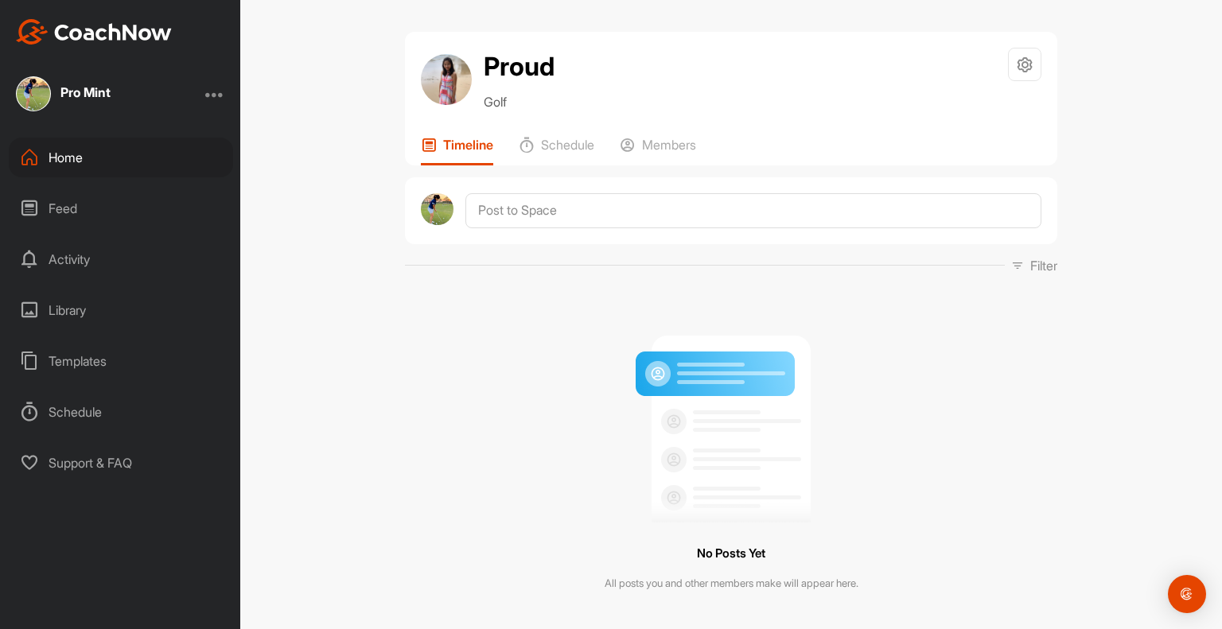
click at [70, 95] on div "Pro Mint" at bounding box center [85, 92] width 50 height 13
click at [71, 140] on div "Home" at bounding box center [121, 158] width 224 height 40
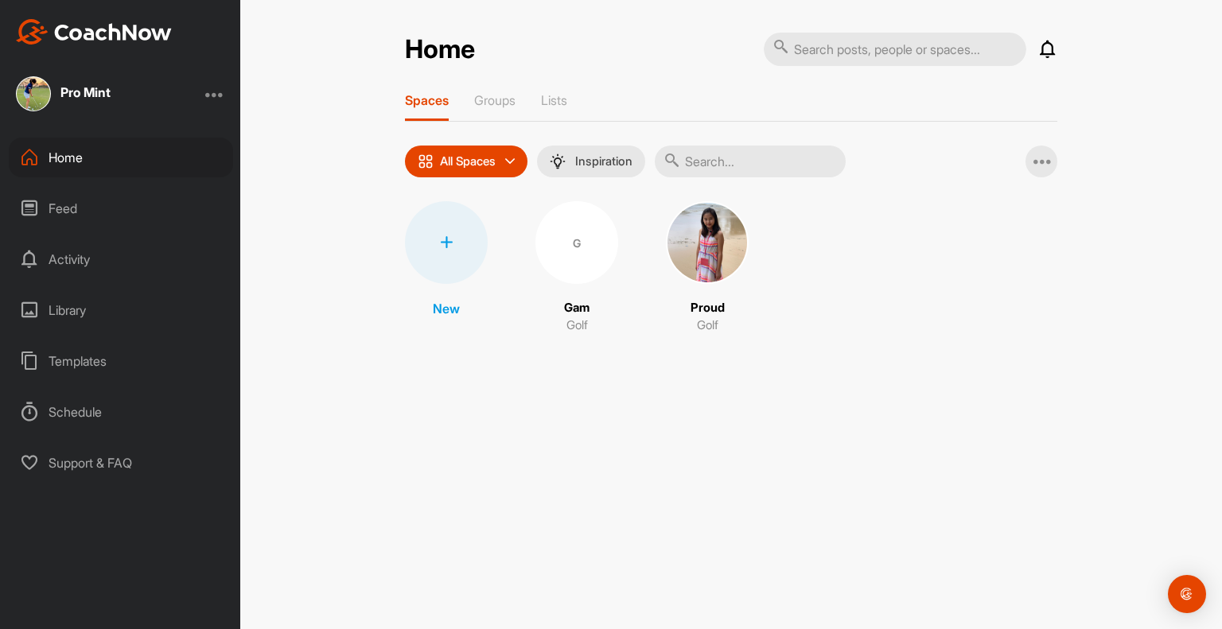
click at [603, 257] on div "G" at bounding box center [576, 242] width 83 height 83
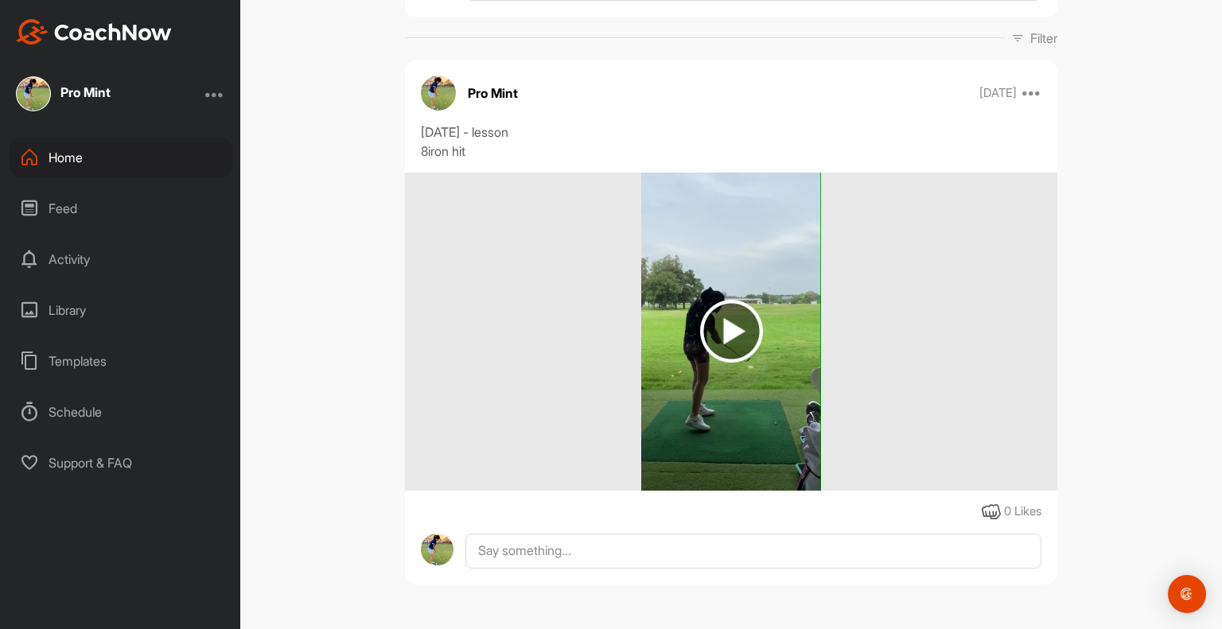
scroll to position [230, 0]
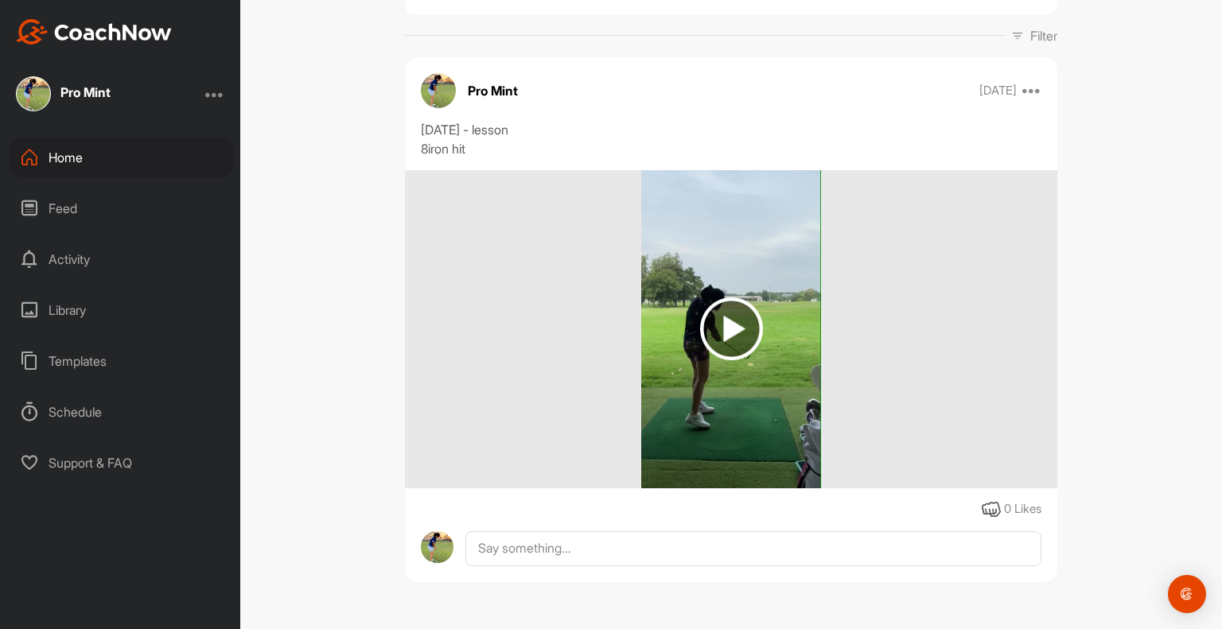
click at [84, 159] on div "Home" at bounding box center [121, 158] width 224 height 40
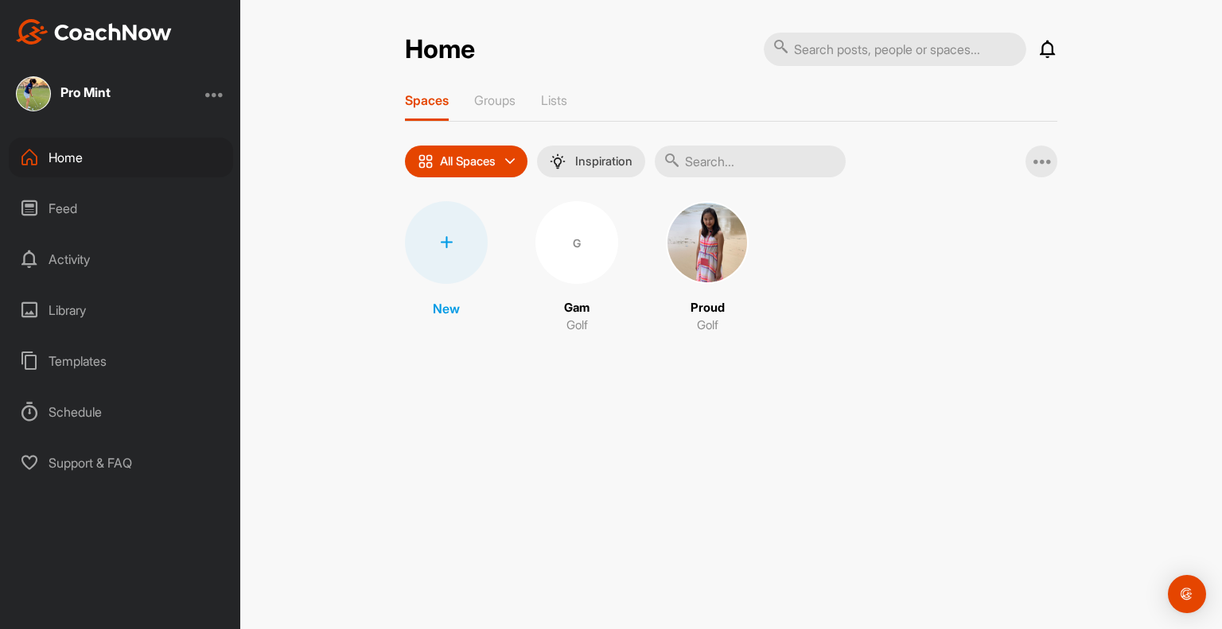
click at [147, 249] on div "Activity" at bounding box center [121, 259] width 224 height 40
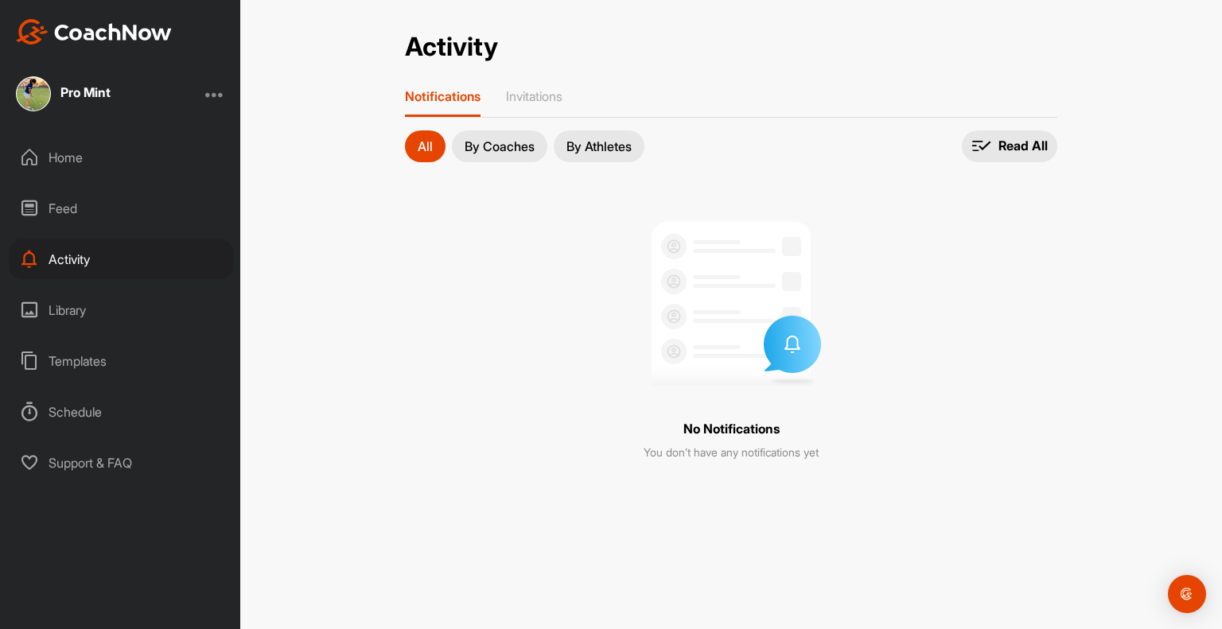
click at [91, 418] on div "Schedule" at bounding box center [121, 412] width 224 height 40
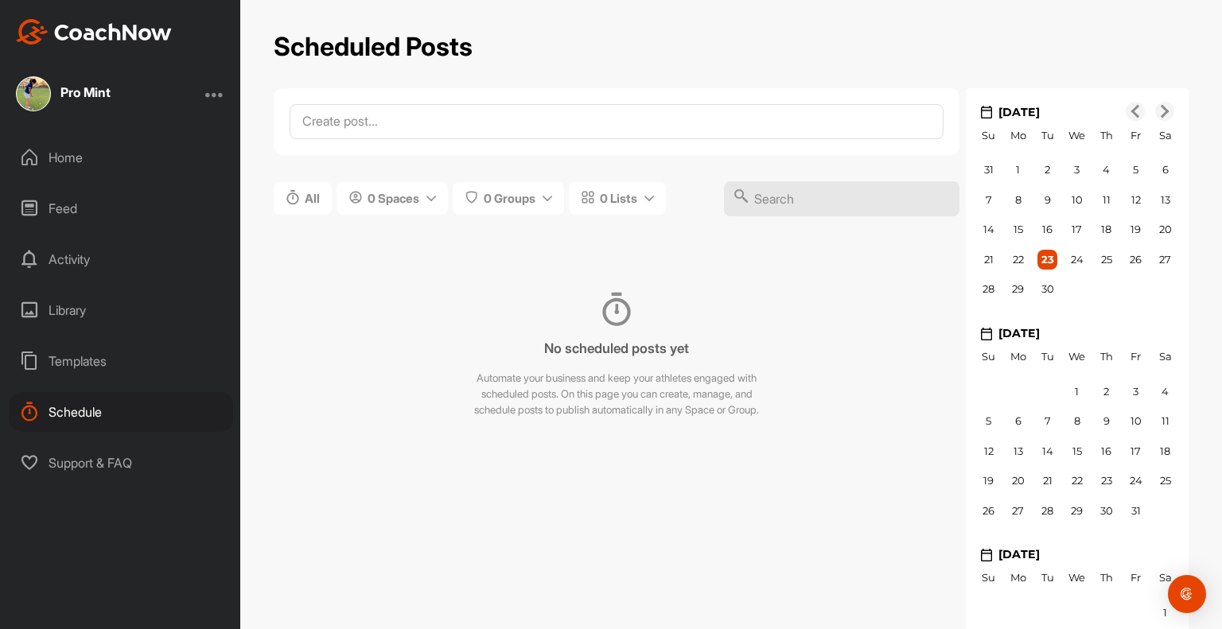
click at [216, 100] on div at bounding box center [214, 93] width 19 height 19
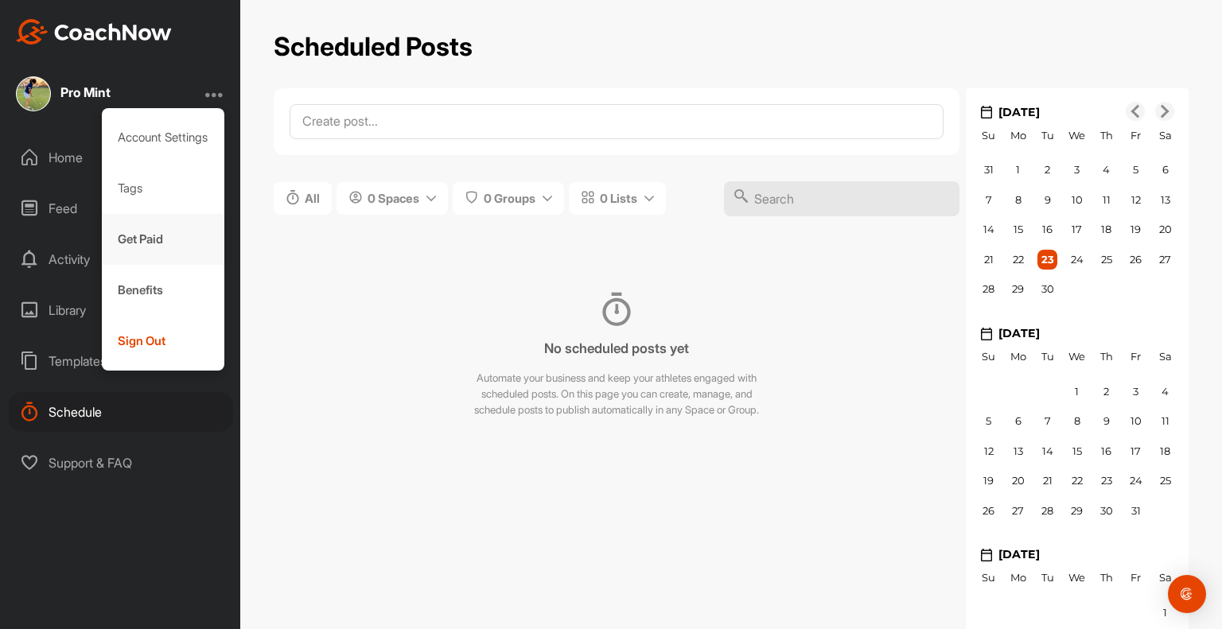
click at [185, 243] on div "Get Paid" at bounding box center [163, 239] width 123 height 51
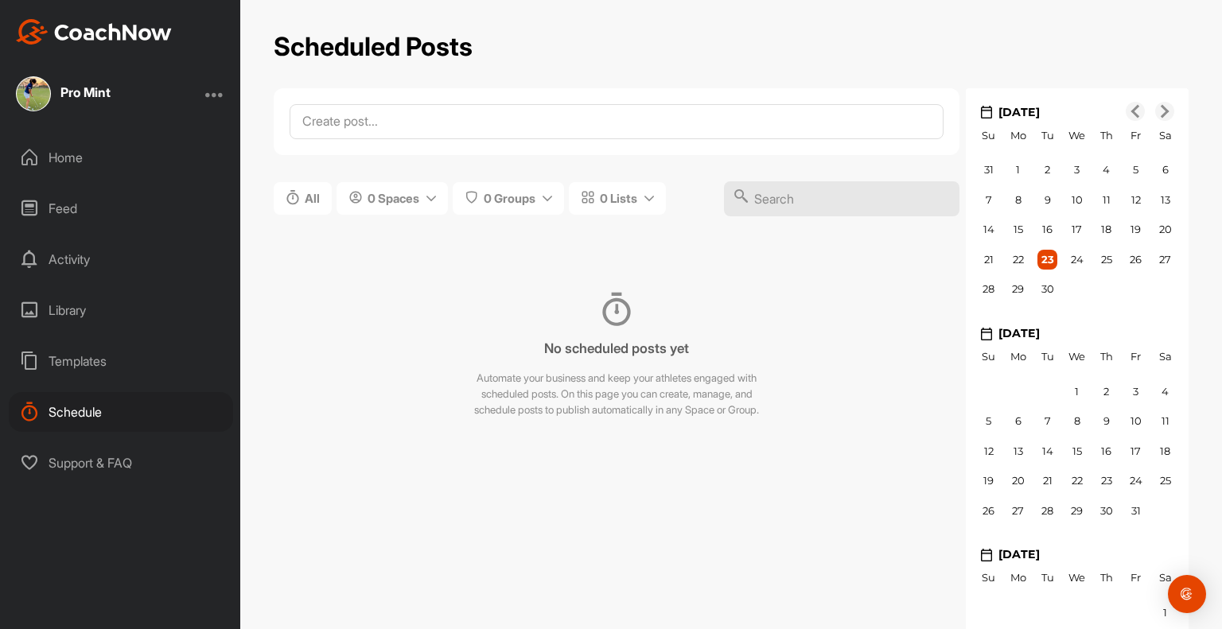
click at [219, 88] on div at bounding box center [214, 93] width 19 height 19
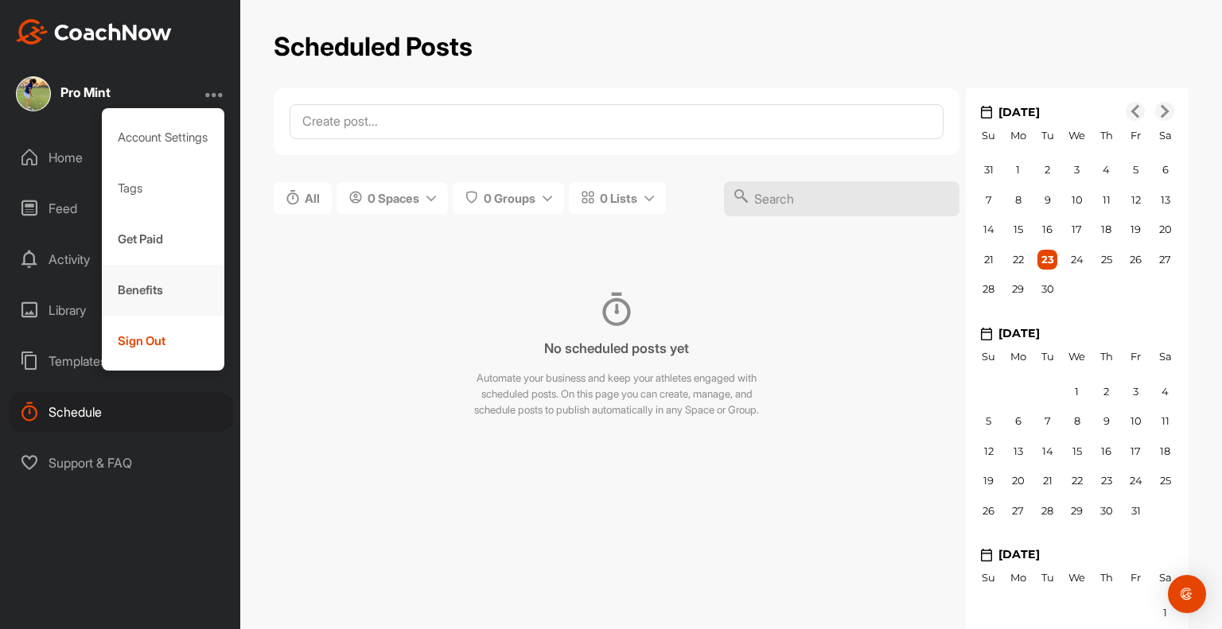
click at [142, 301] on div "Benefits" at bounding box center [163, 290] width 123 height 51
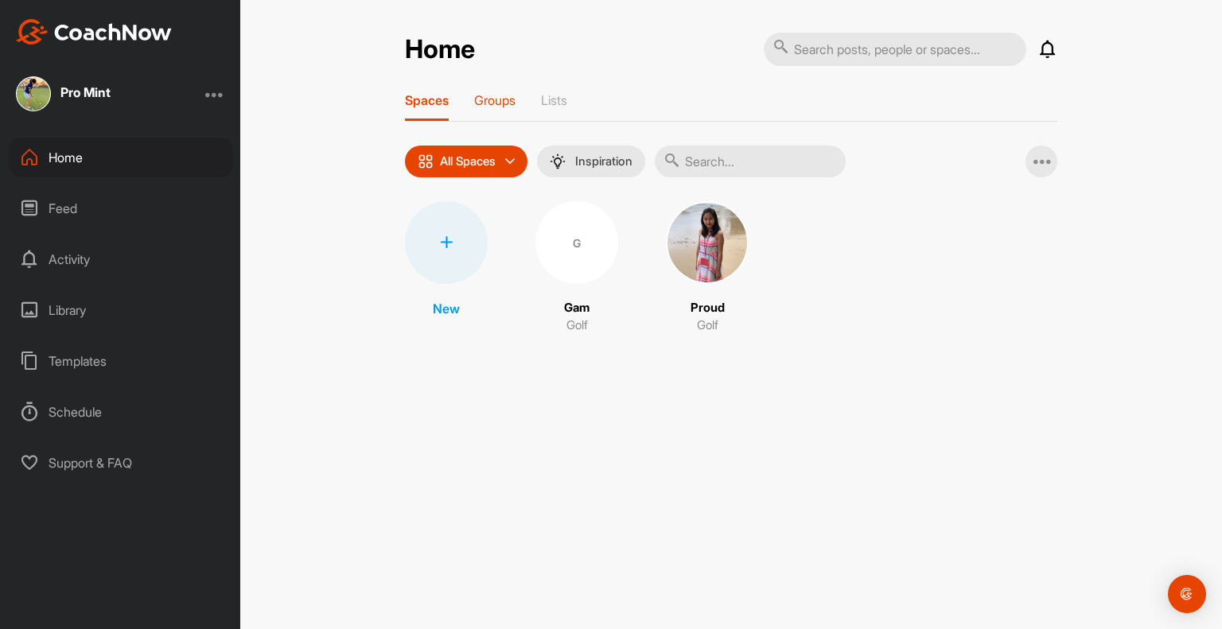
click at [500, 104] on p "Groups" at bounding box center [494, 100] width 41 height 16
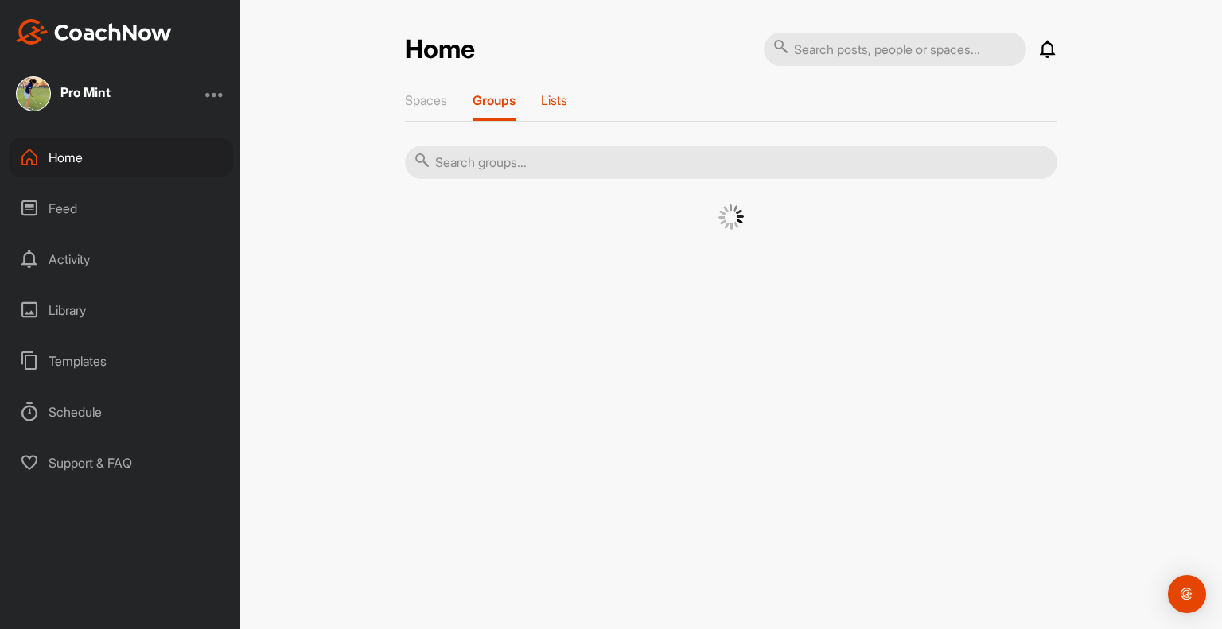
click at [564, 104] on p "Lists" at bounding box center [554, 100] width 26 height 16
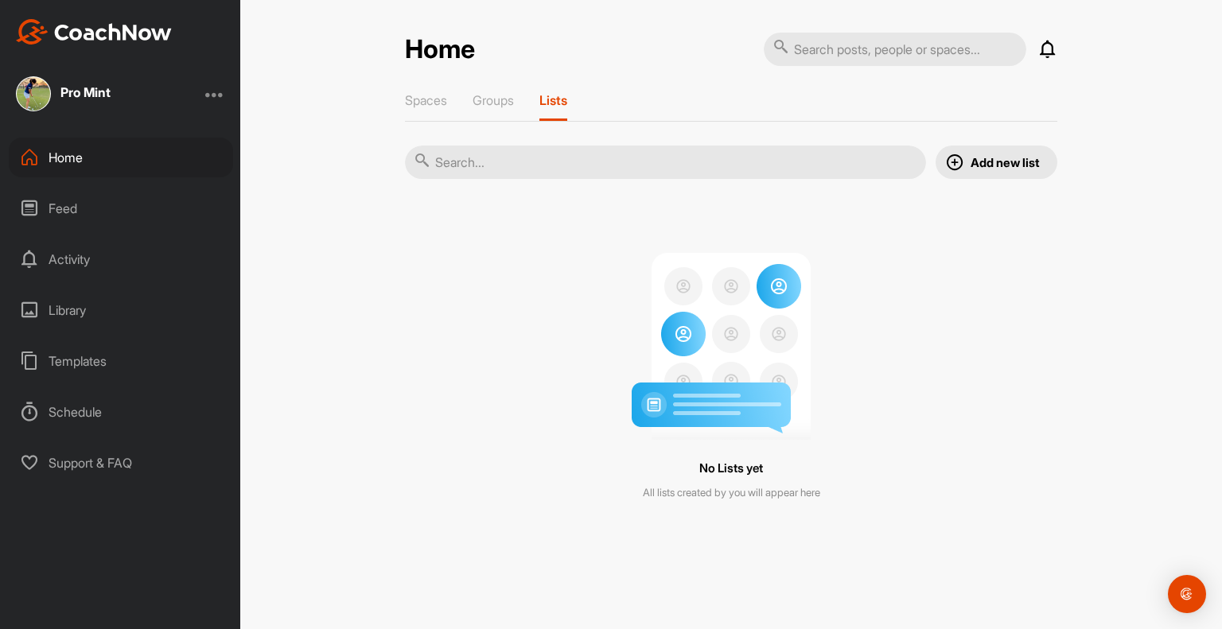
click at [461, 122] on div "Spaces Groups Lists Add new list No Lists yet All lists created by you will app…" at bounding box center [731, 314] width 652 height 444
click at [441, 96] on p "Spaces" at bounding box center [426, 100] width 42 height 16
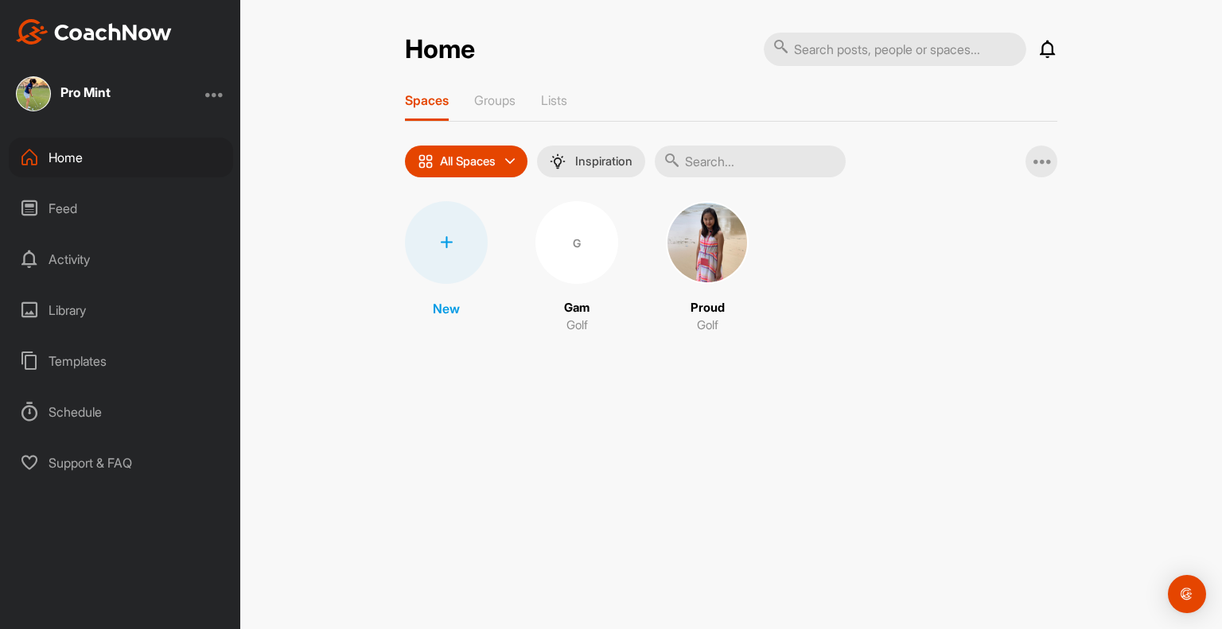
click at [87, 199] on div "Feed" at bounding box center [121, 209] width 224 height 40
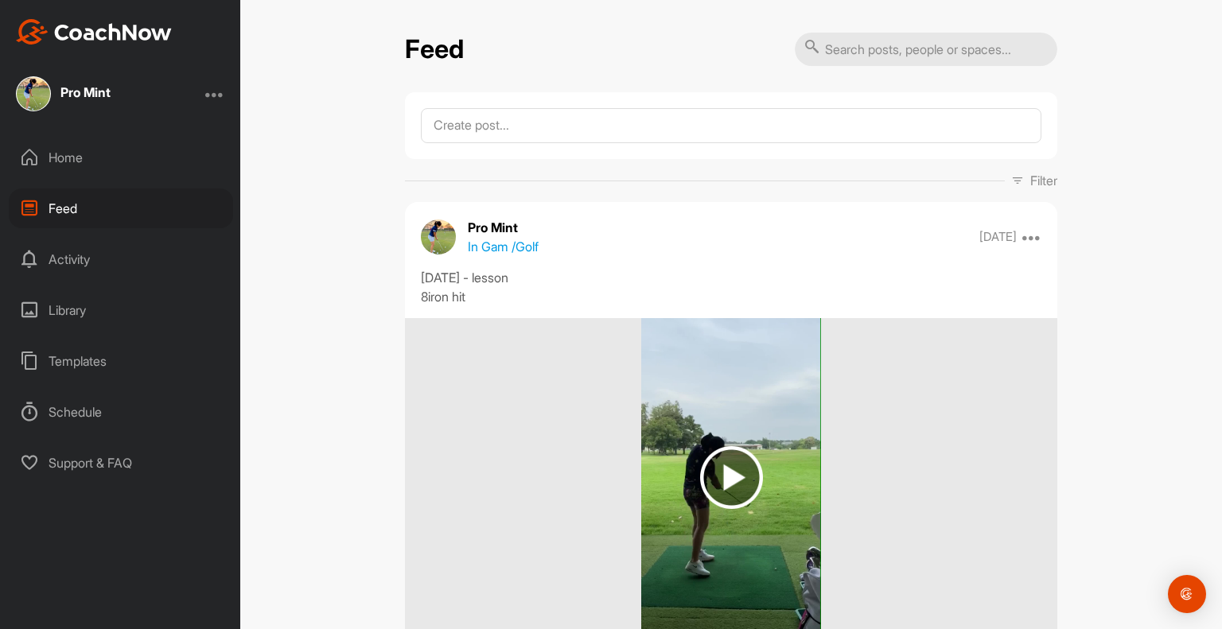
click at [116, 246] on div "Activity" at bounding box center [121, 259] width 224 height 40
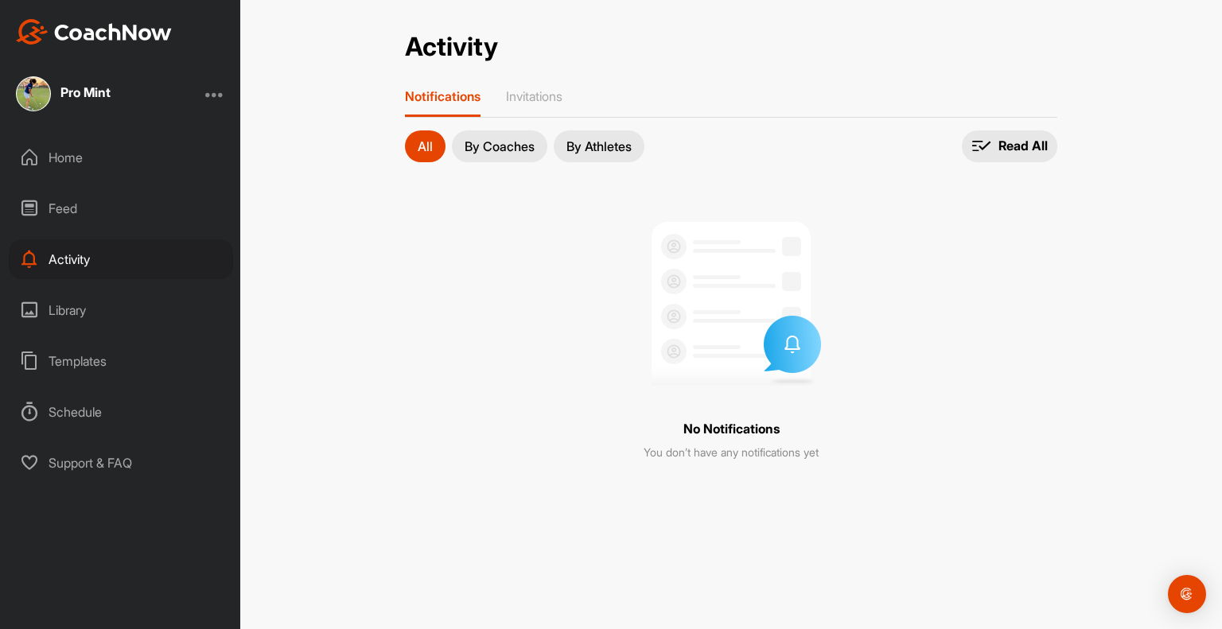
click at [91, 295] on div "Library" at bounding box center [121, 310] width 224 height 40
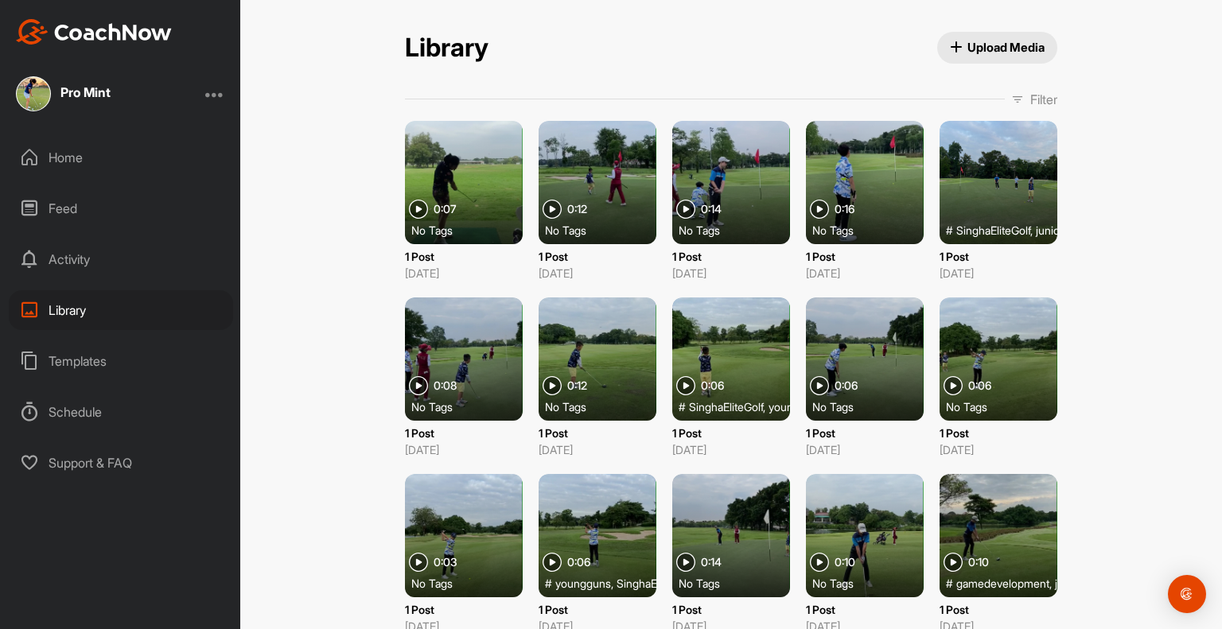
click at [118, 88] on div "Pro Mint" at bounding box center [120, 93] width 240 height 35
click at [88, 88] on div "Pro Mint" at bounding box center [85, 92] width 50 height 13
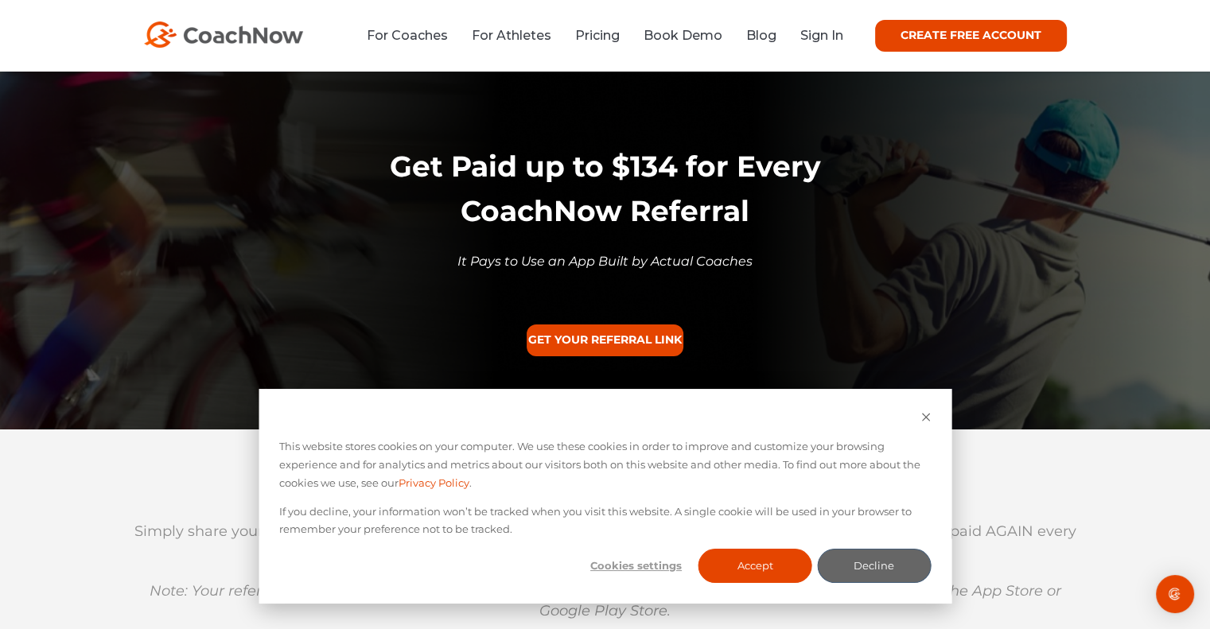
click at [919, 416] on div "Cookie banner" at bounding box center [604, 419] width 651 height 18
click at [924, 415] on icon "Dismiss cookie banner" at bounding box center [925, 417] width 10 height 10
